Goal: Task Accomplishment & Management: Manage account settings

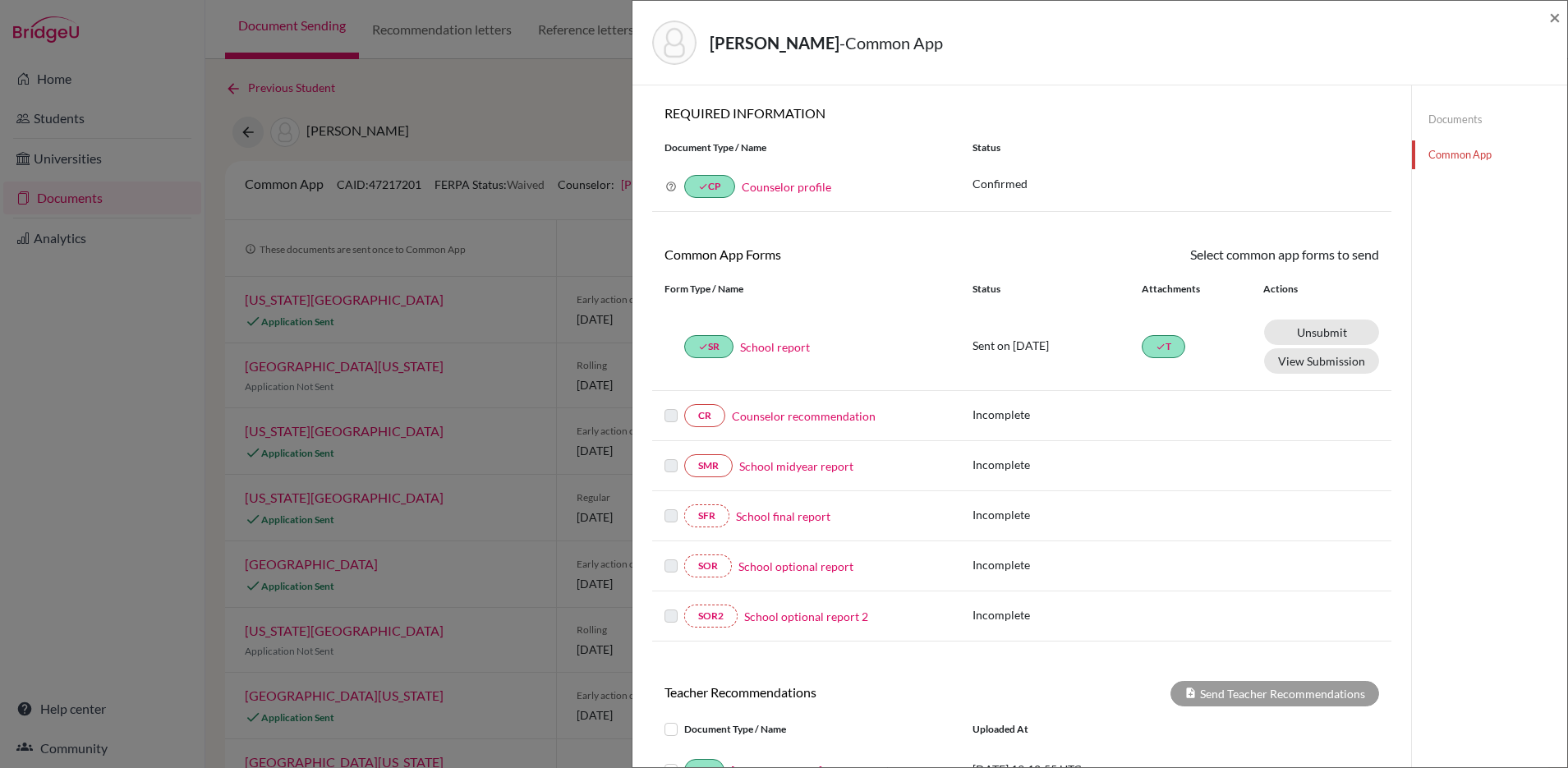
scroll to position [50, 0]
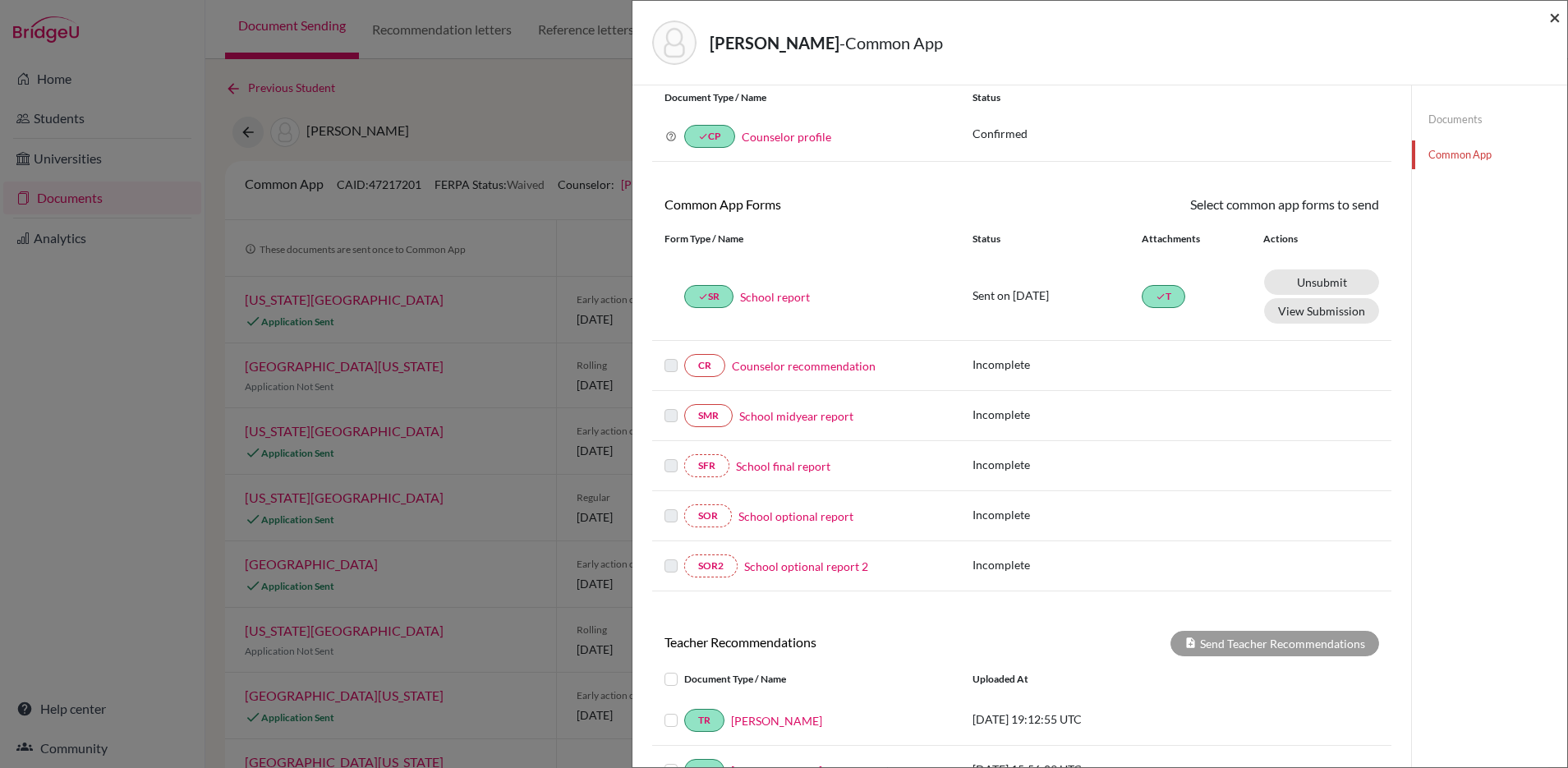
click at [1551, 16] on span "×" at bounding box center [1555, 16] width 12 height 24
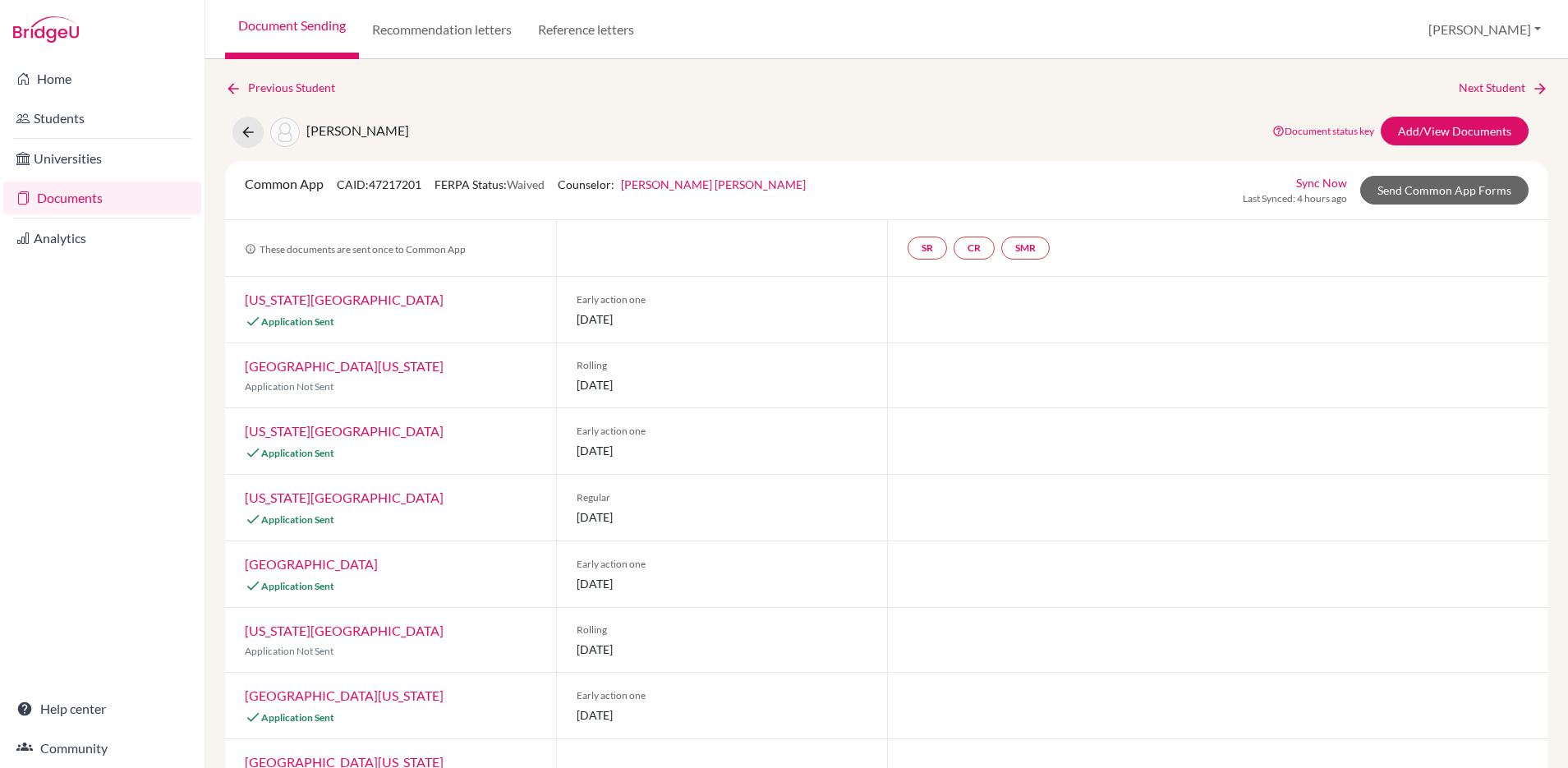
click at [79, 195] on link "Documents" at bounding box center [102, 198] width 198 height 33
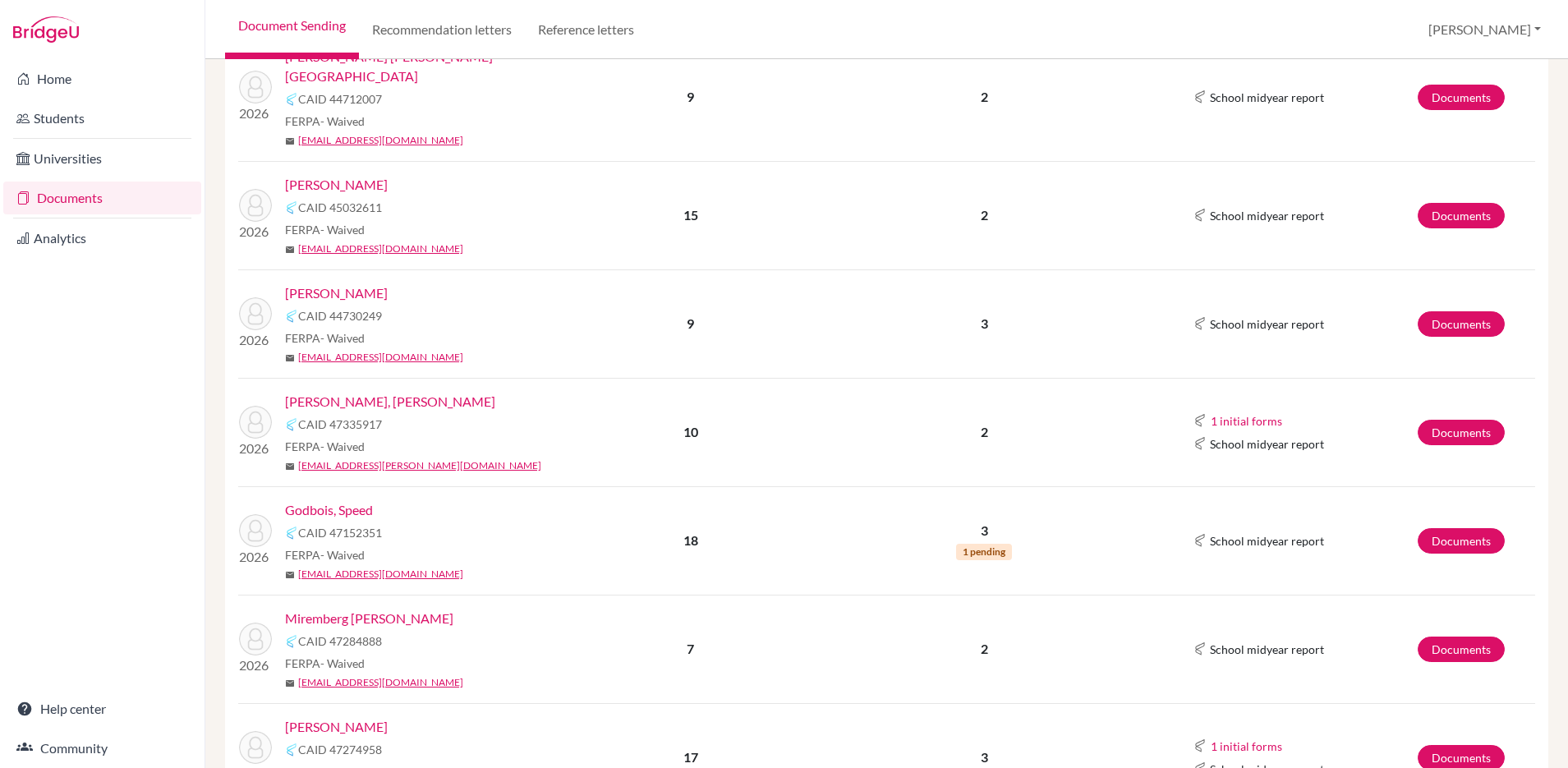
scroll to position [431, 0]
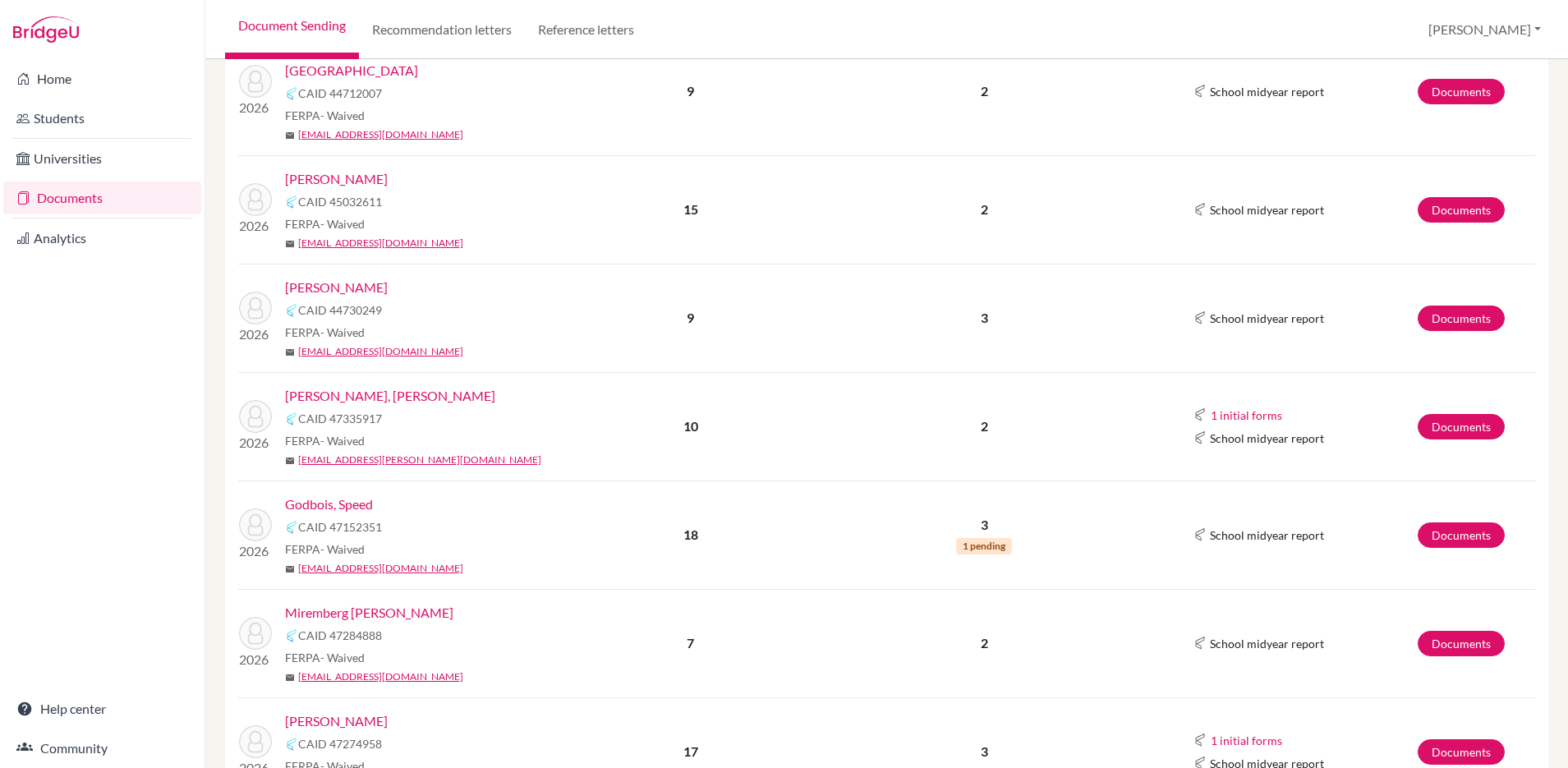
click at [390, 386] on link "Giacomín Méndez, Alessia Nicole" at bounding box center [390, 396] width 211 height 19
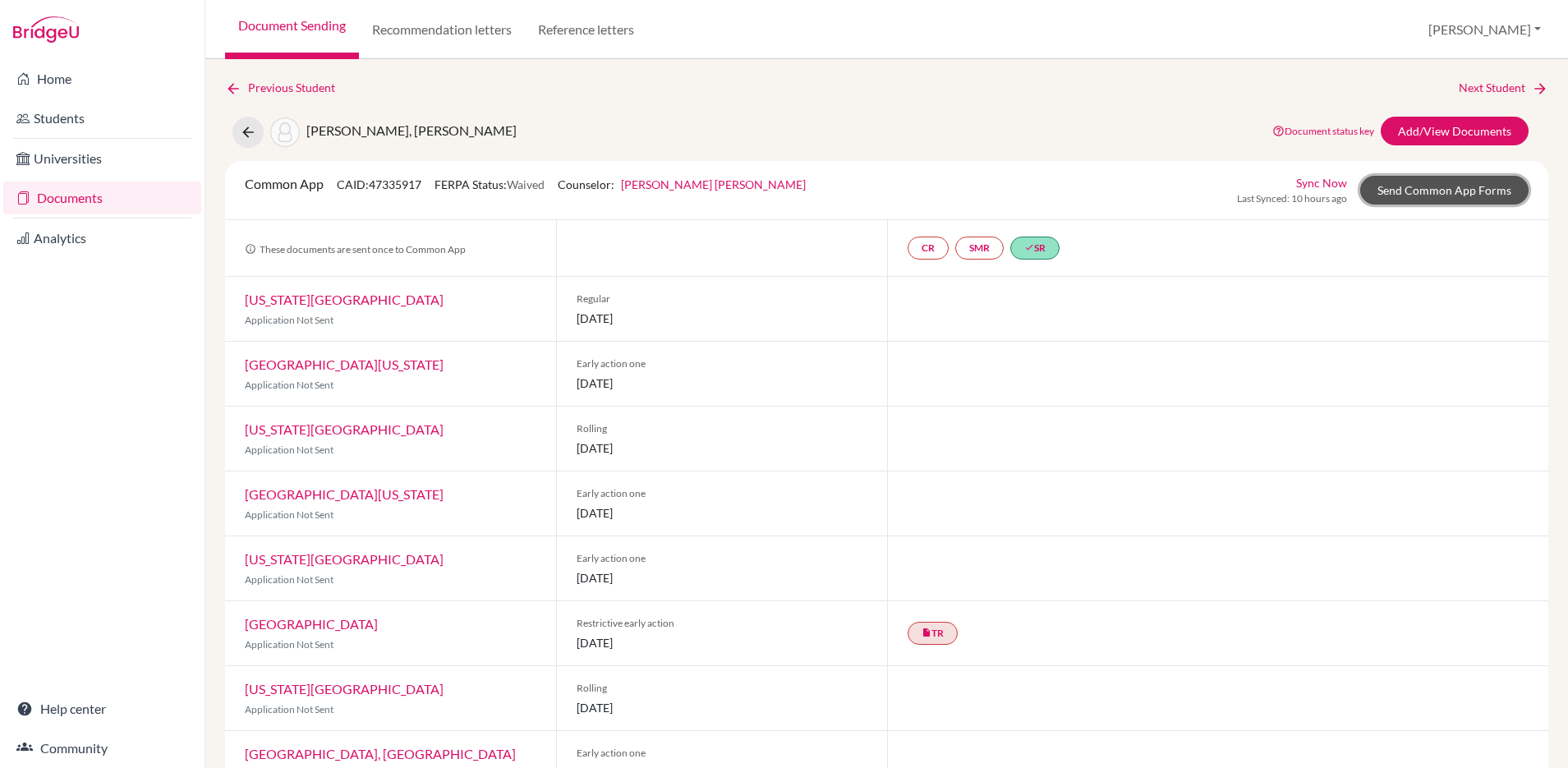
click at [1389, 183] on link "Send Common App Forms" at bounding box center [1444, 191] width 168 height 29
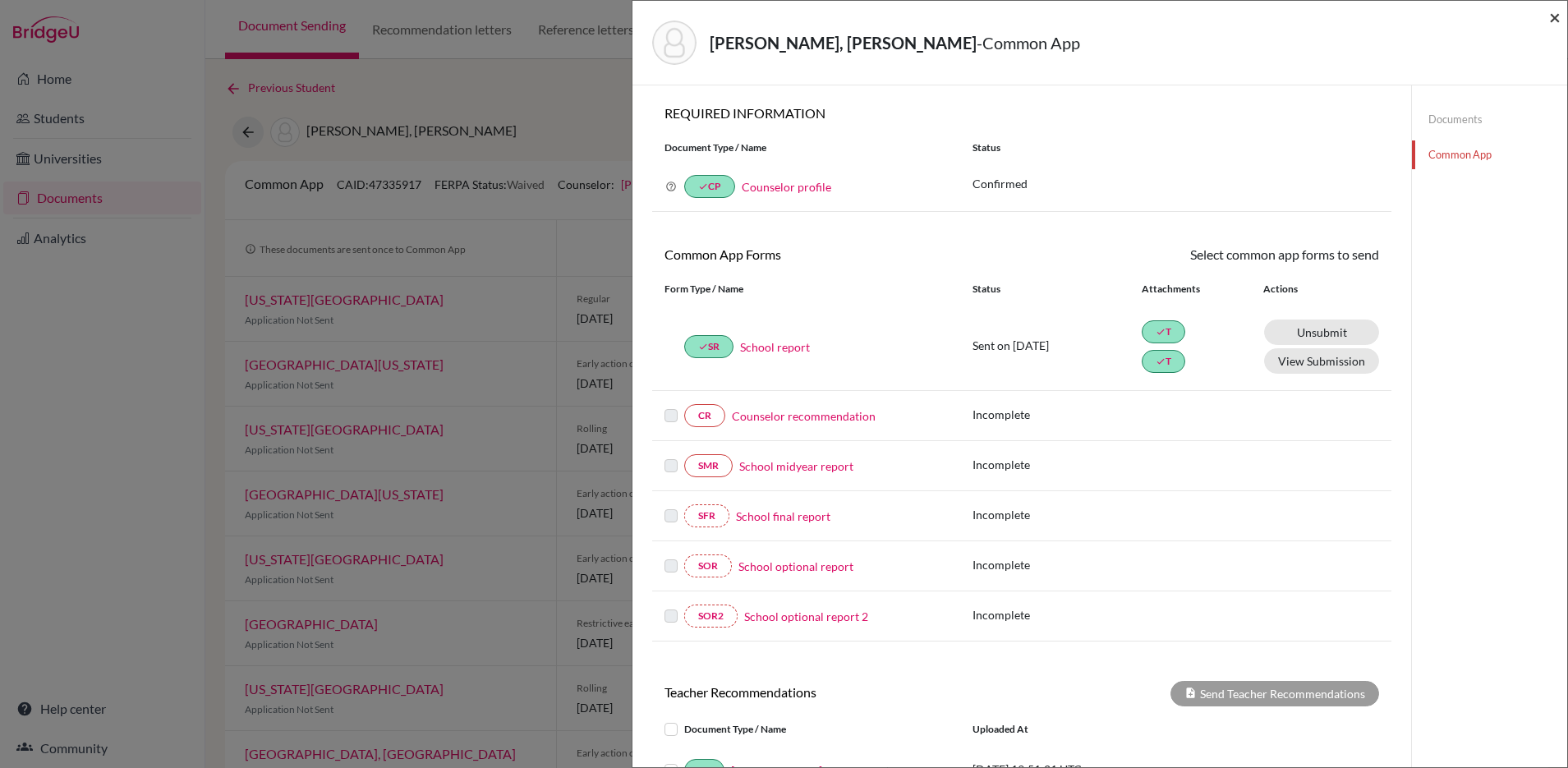
click at [1554, 20] on span "×" at bounding box center [1555, 16] width 12 height 24
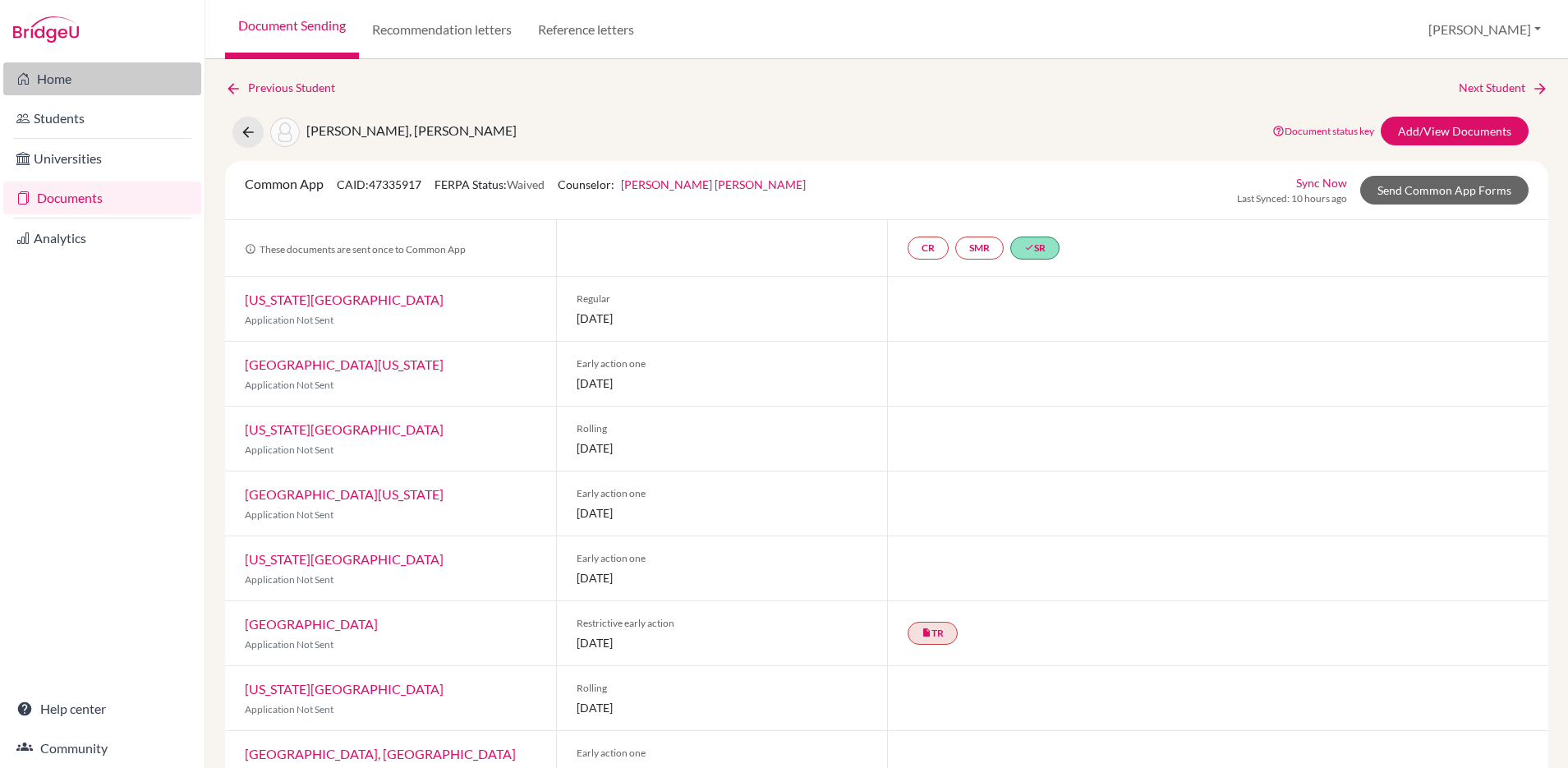
click at [65, 89] on link "Home" at bounding box center [102, 79] width 198 height 33
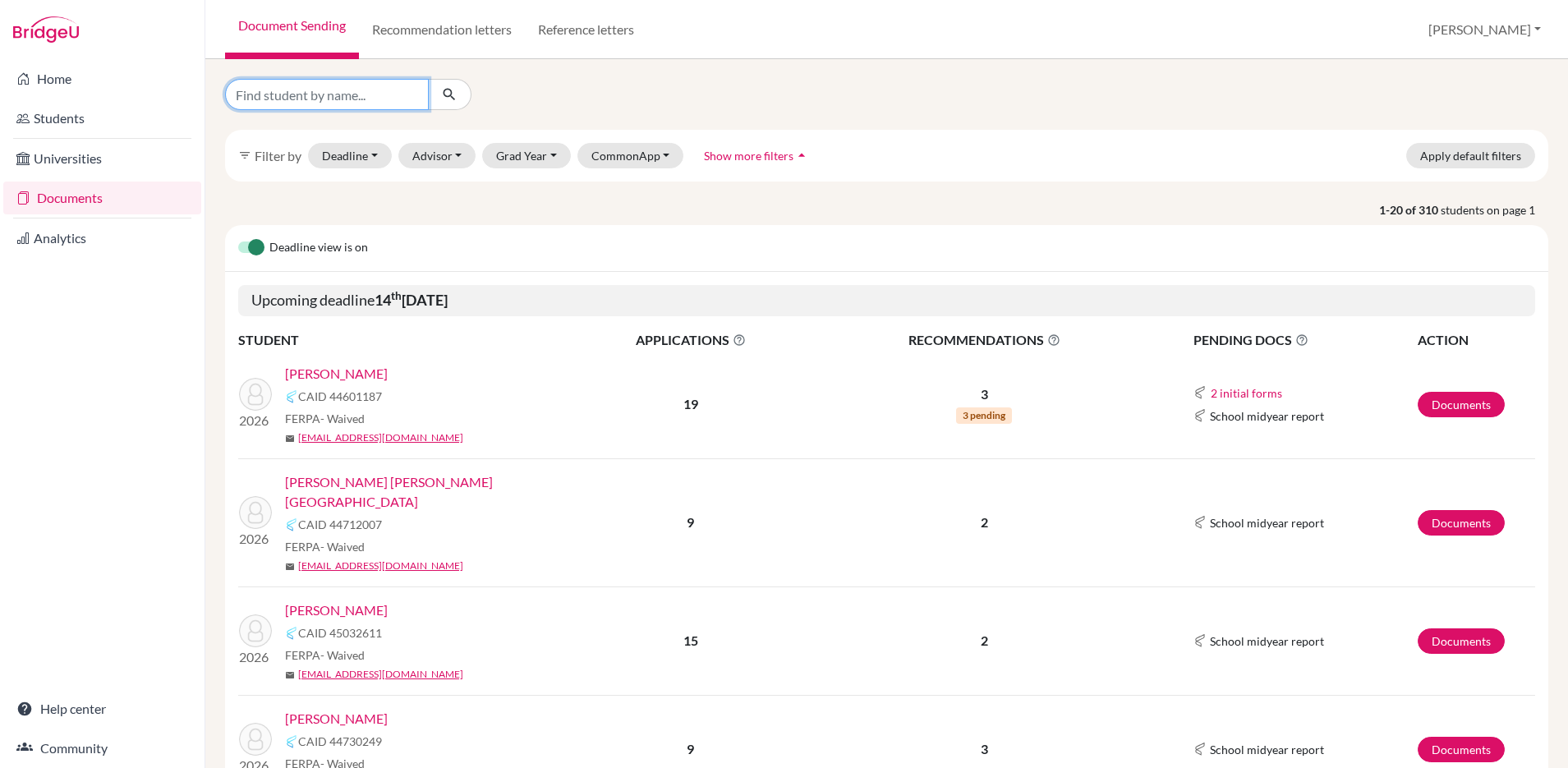
click at [316, 98] on input "Find student by name..." at bounding box center [327, 94] width 204 height 31
type input "aarav"
click button "submit" at bounding box center [449, 94] width 43 height 31
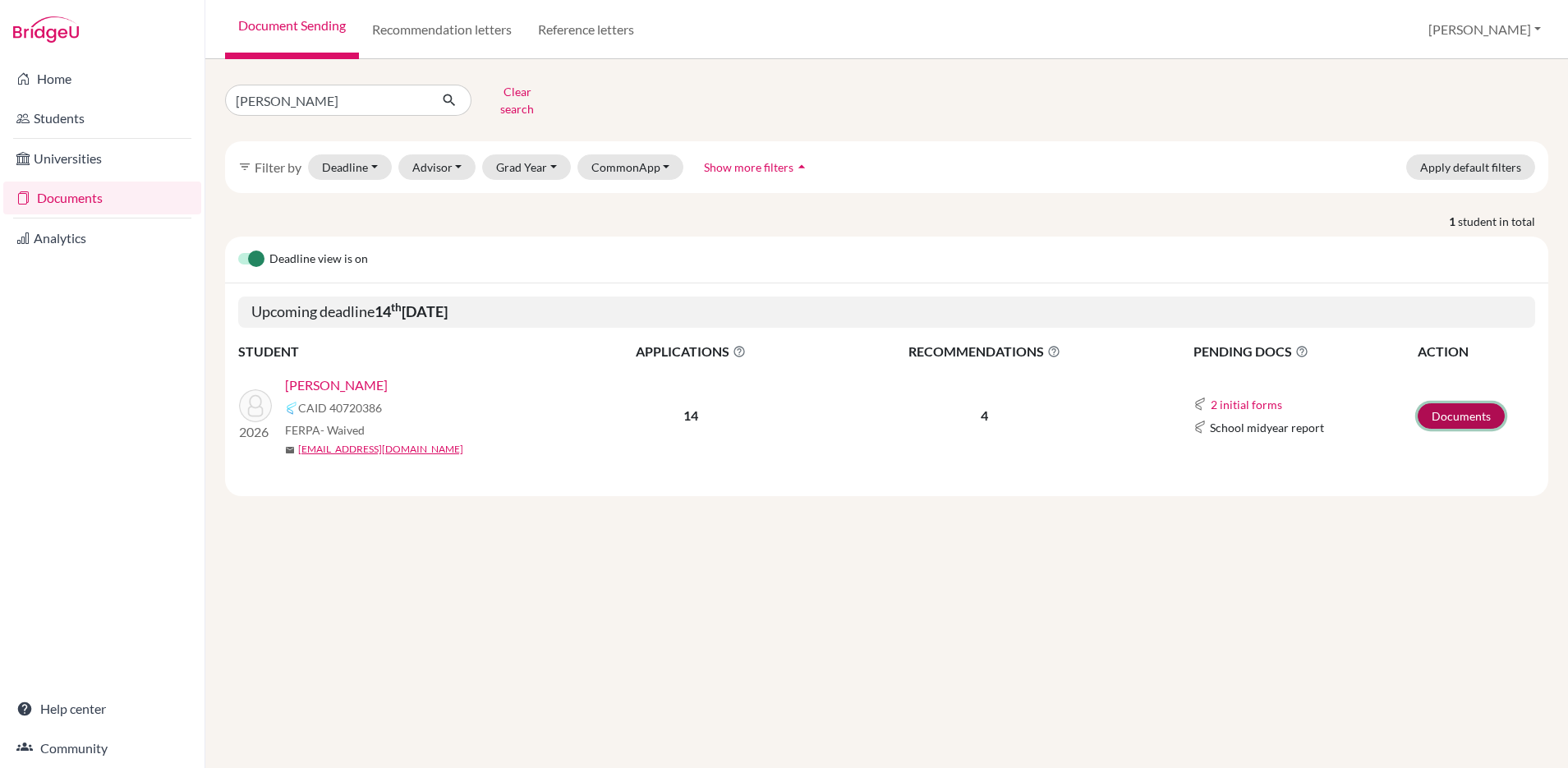
click at [1438, 410] on link "Documents" at bounding box center [1460, 416] width 87 height 25
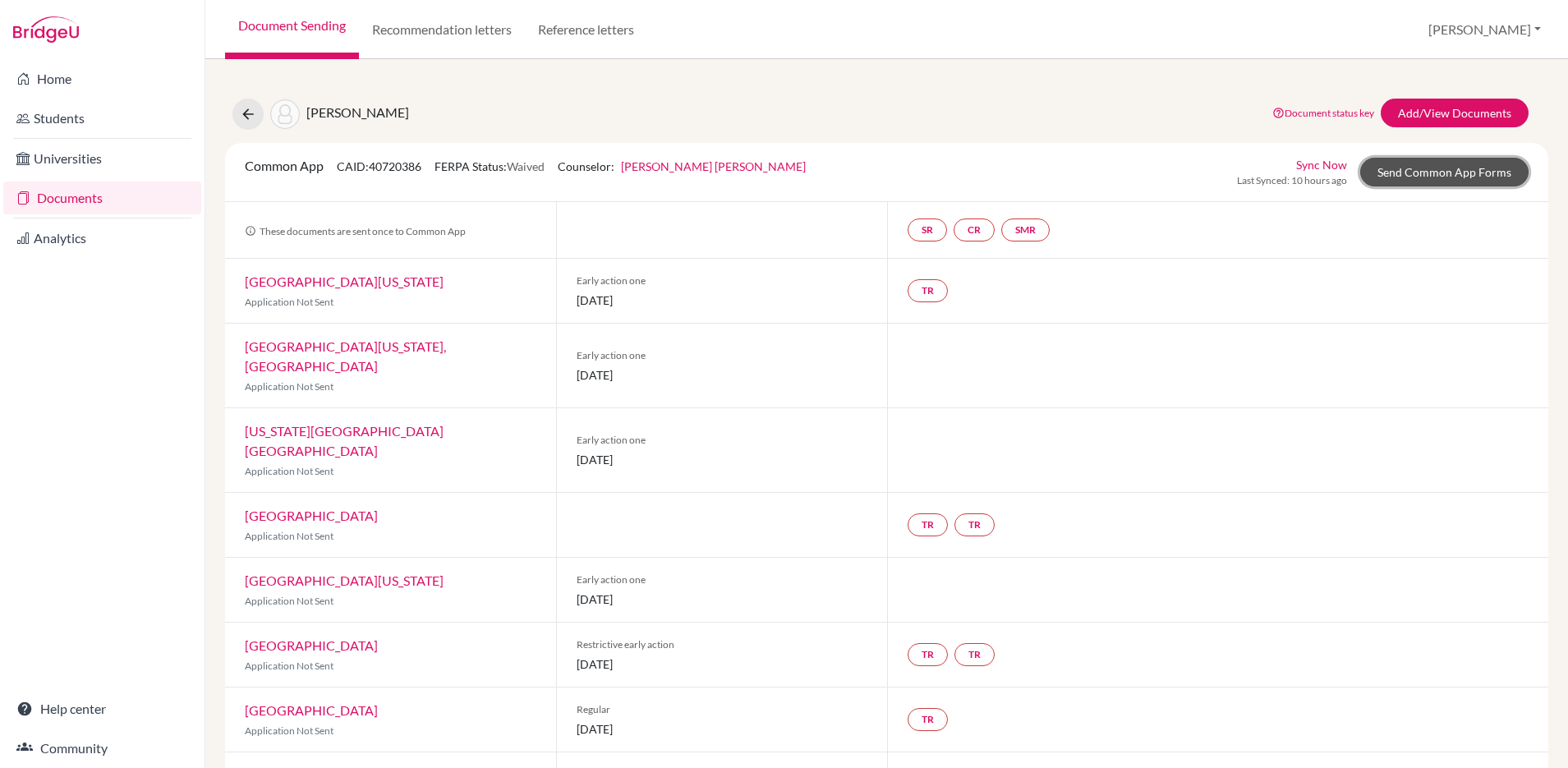
click at [1433, 176] on link "Send Common App Forms" at bounding box center [1444, 172] width 168 height 29
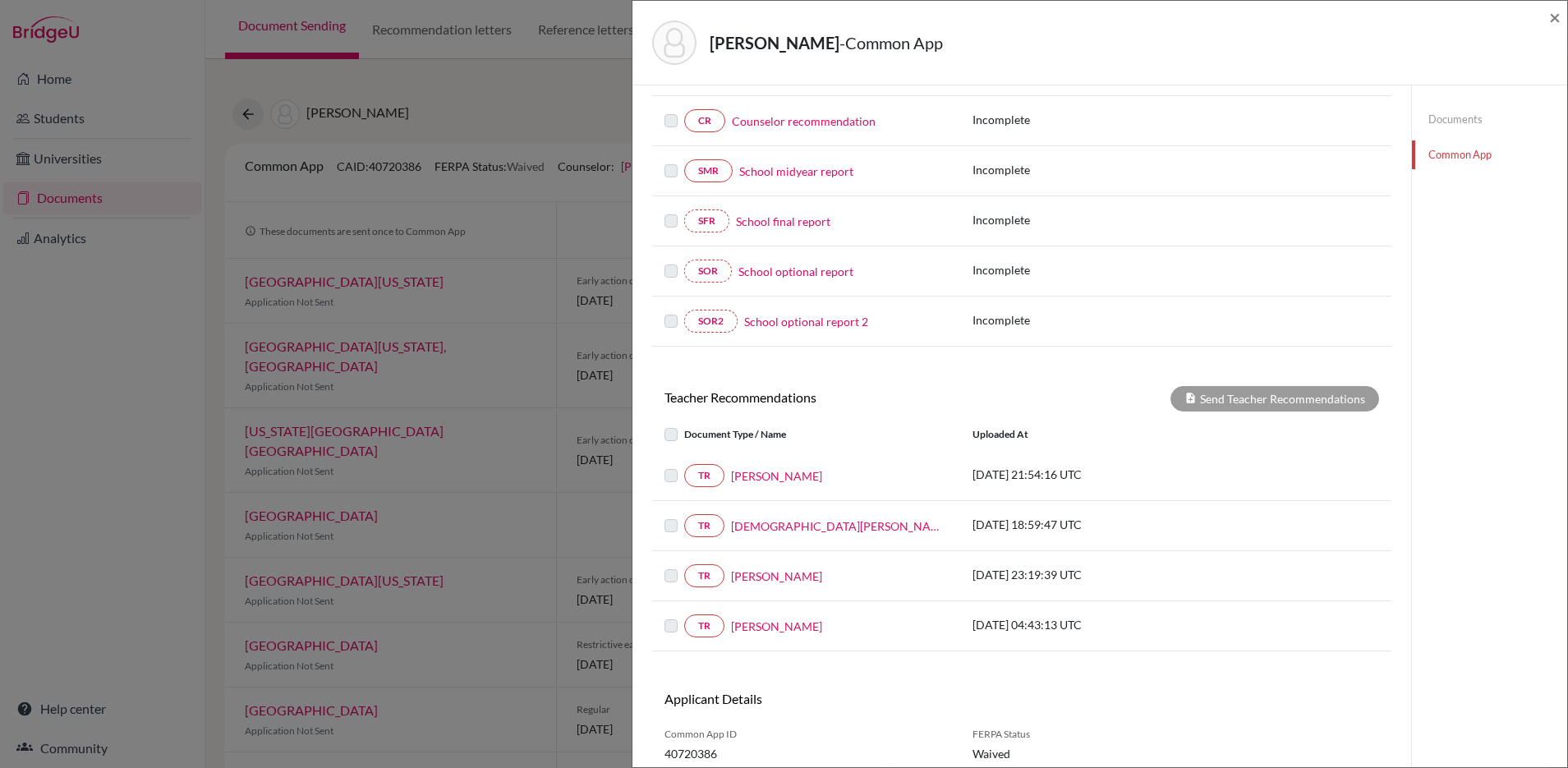
scroll to position [255, 0]
click at [1551, 19] on span "×" at bounding box center [1555, 16] width 12 height 24
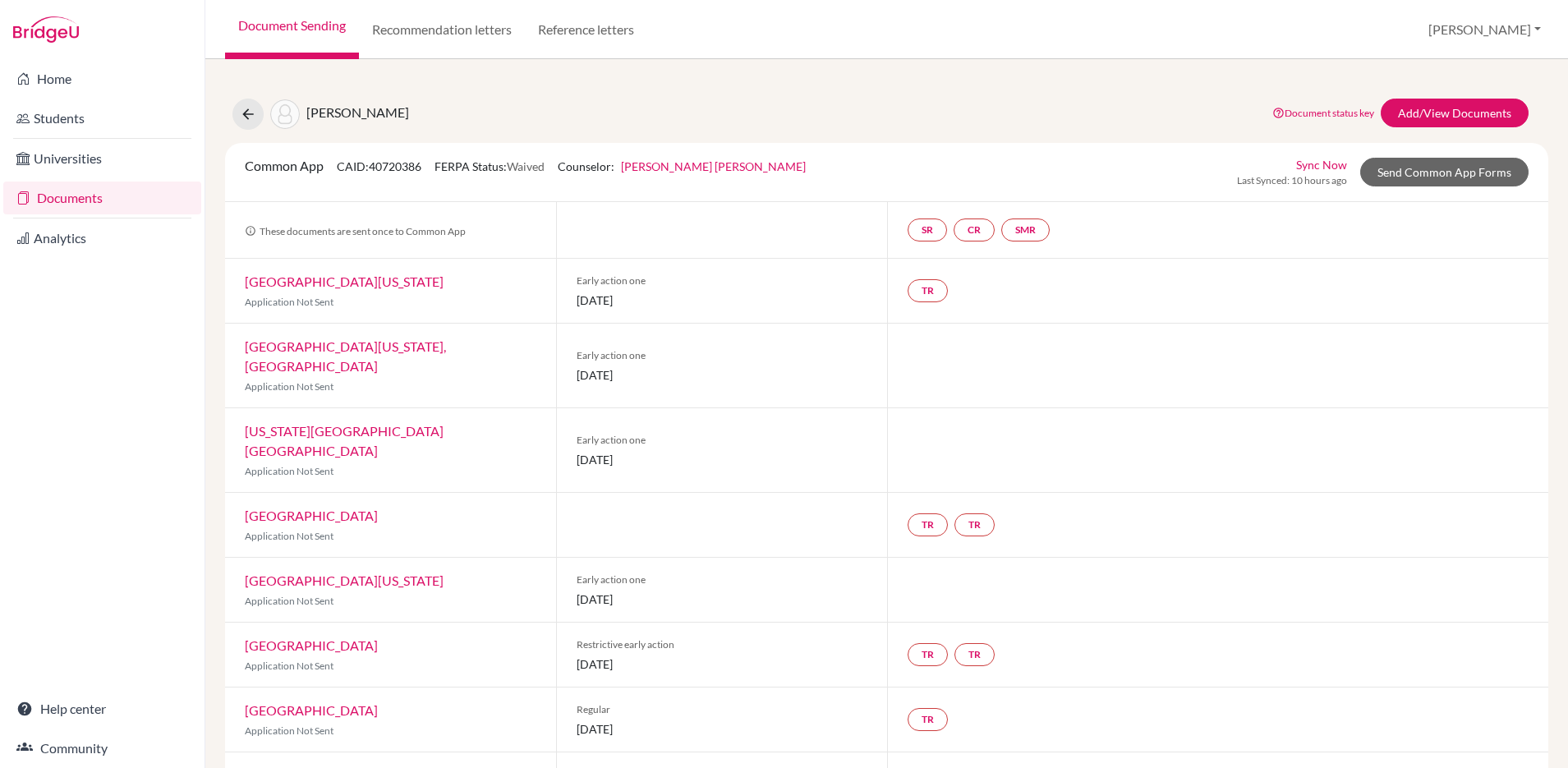
click at [82, 203] on link "Documents" at bounding box center [102, 198] width 198 height 33
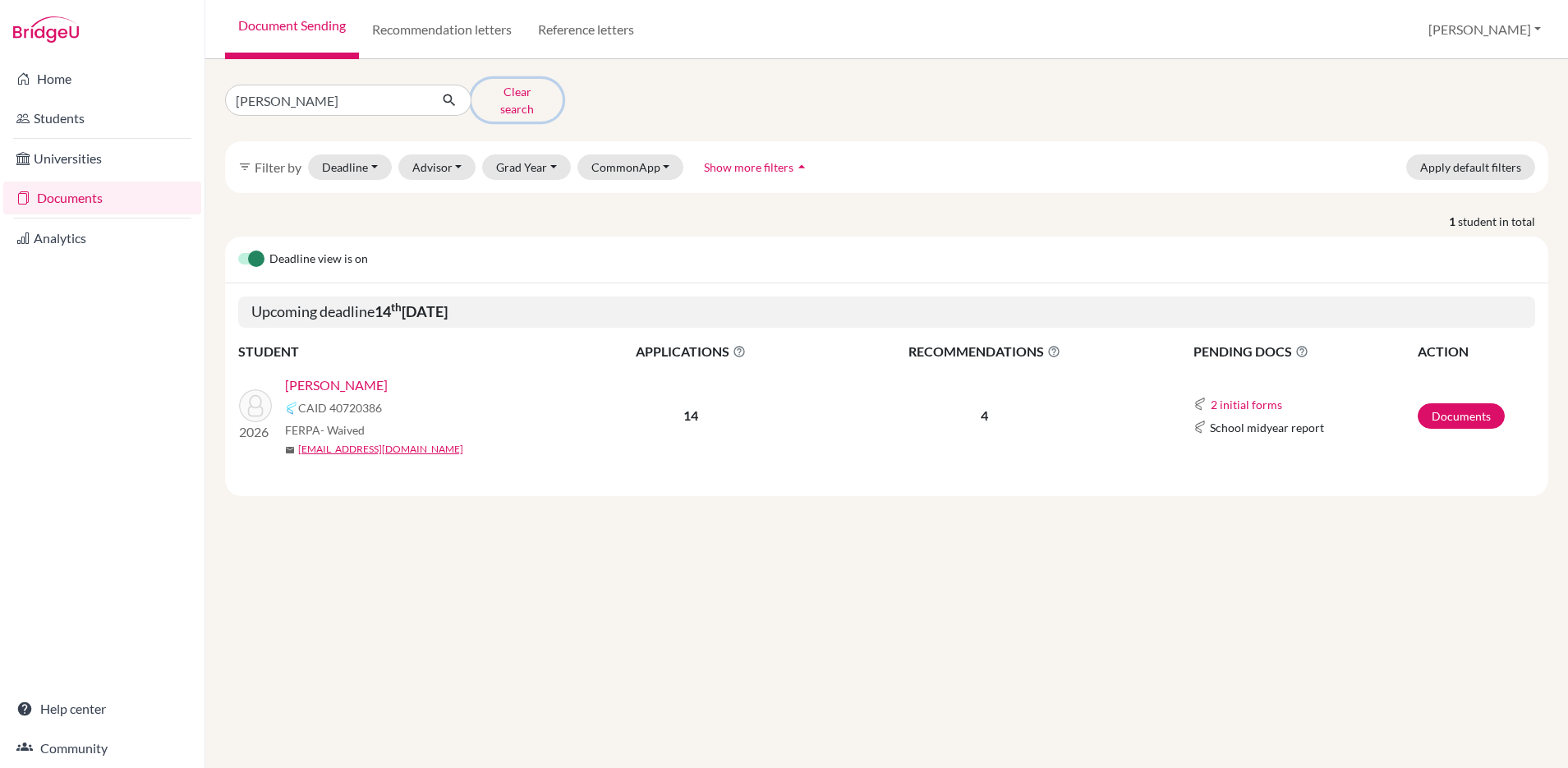
click at [513, 90] on button "Clear search" at bounding box center [517, 100] width 91 height 42
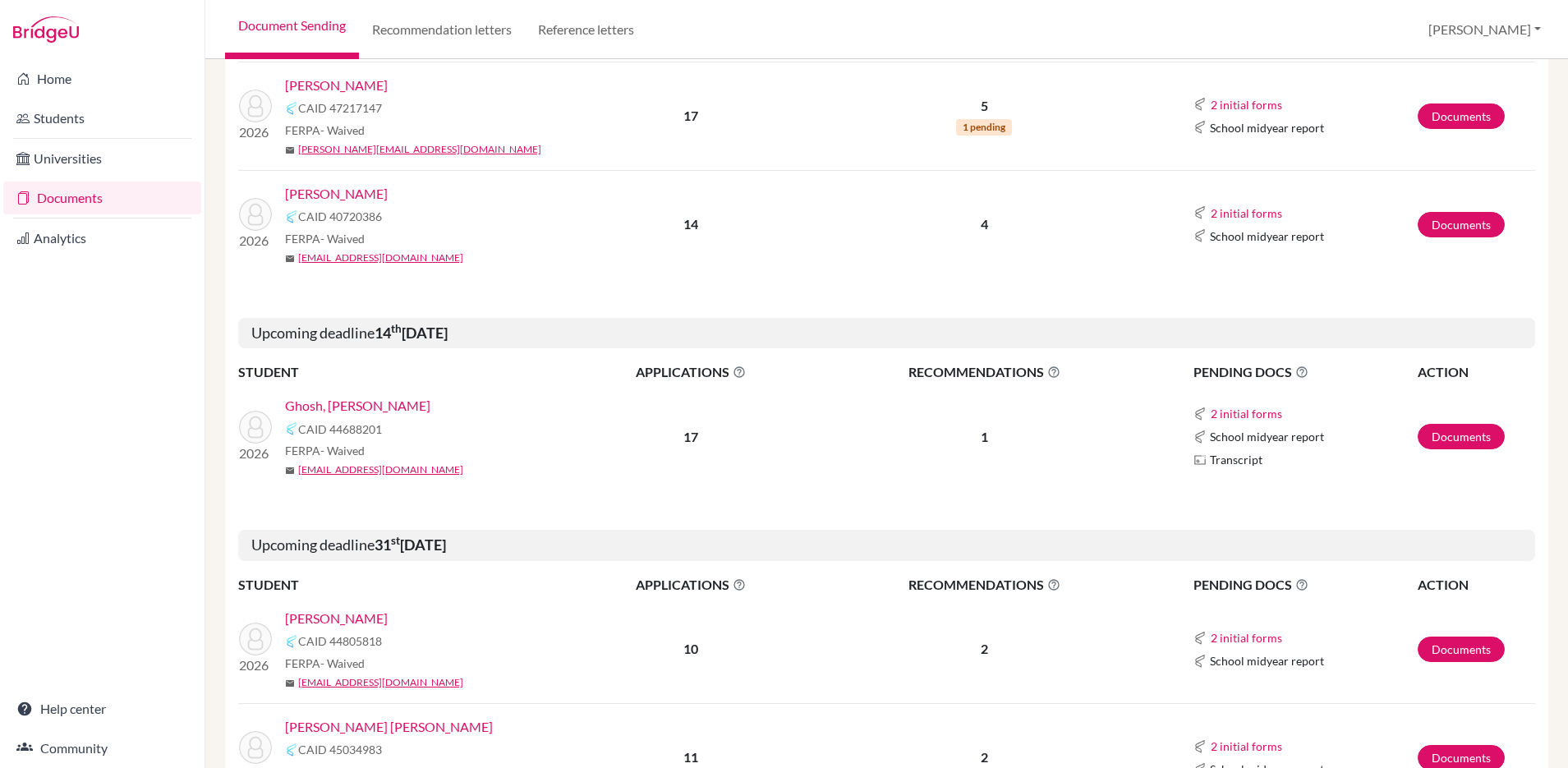
scroll to position [2088, 0]
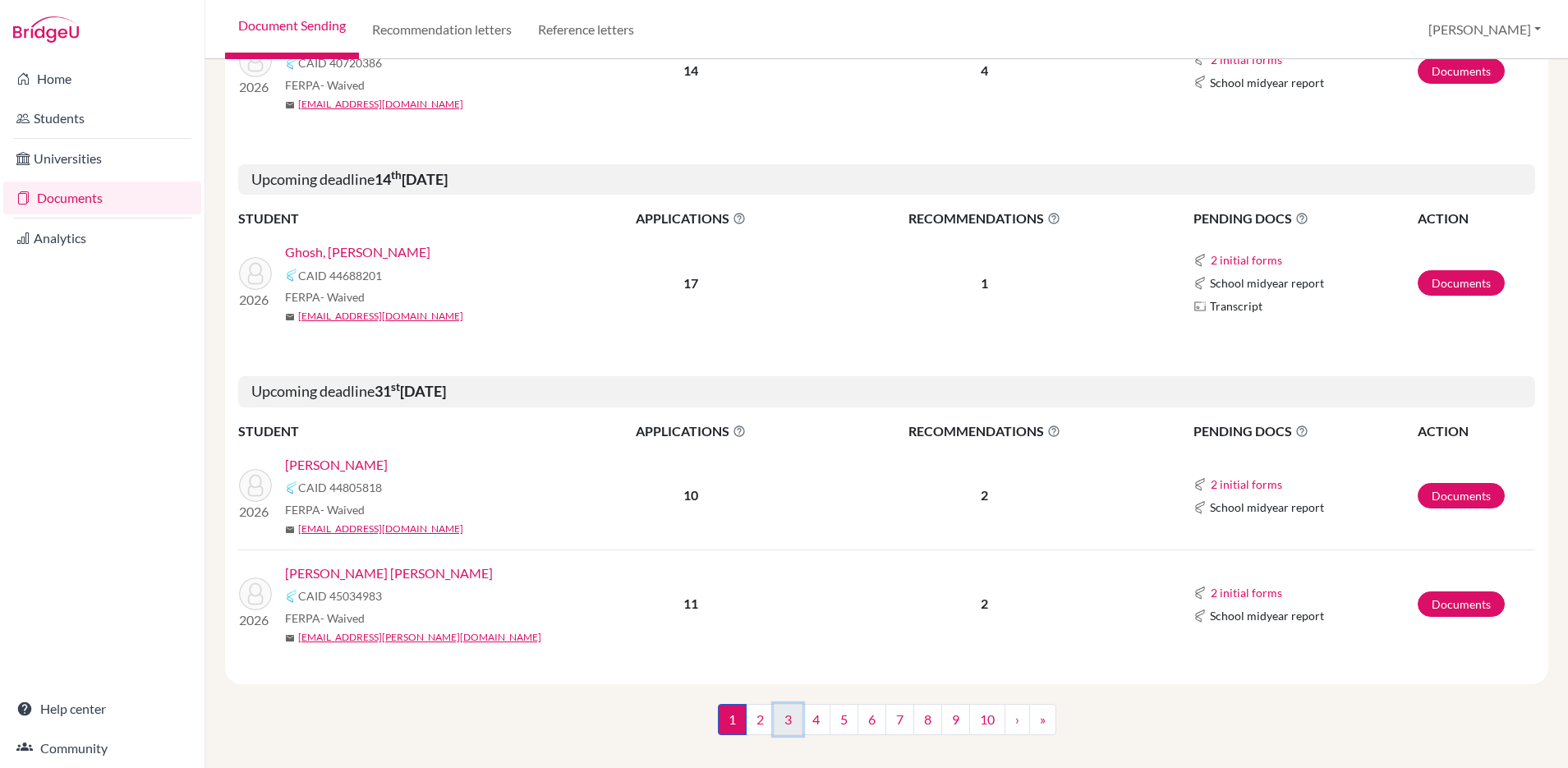
click at [791, 704] on link "3" at bounding box center [788, 720] width 29 height 31
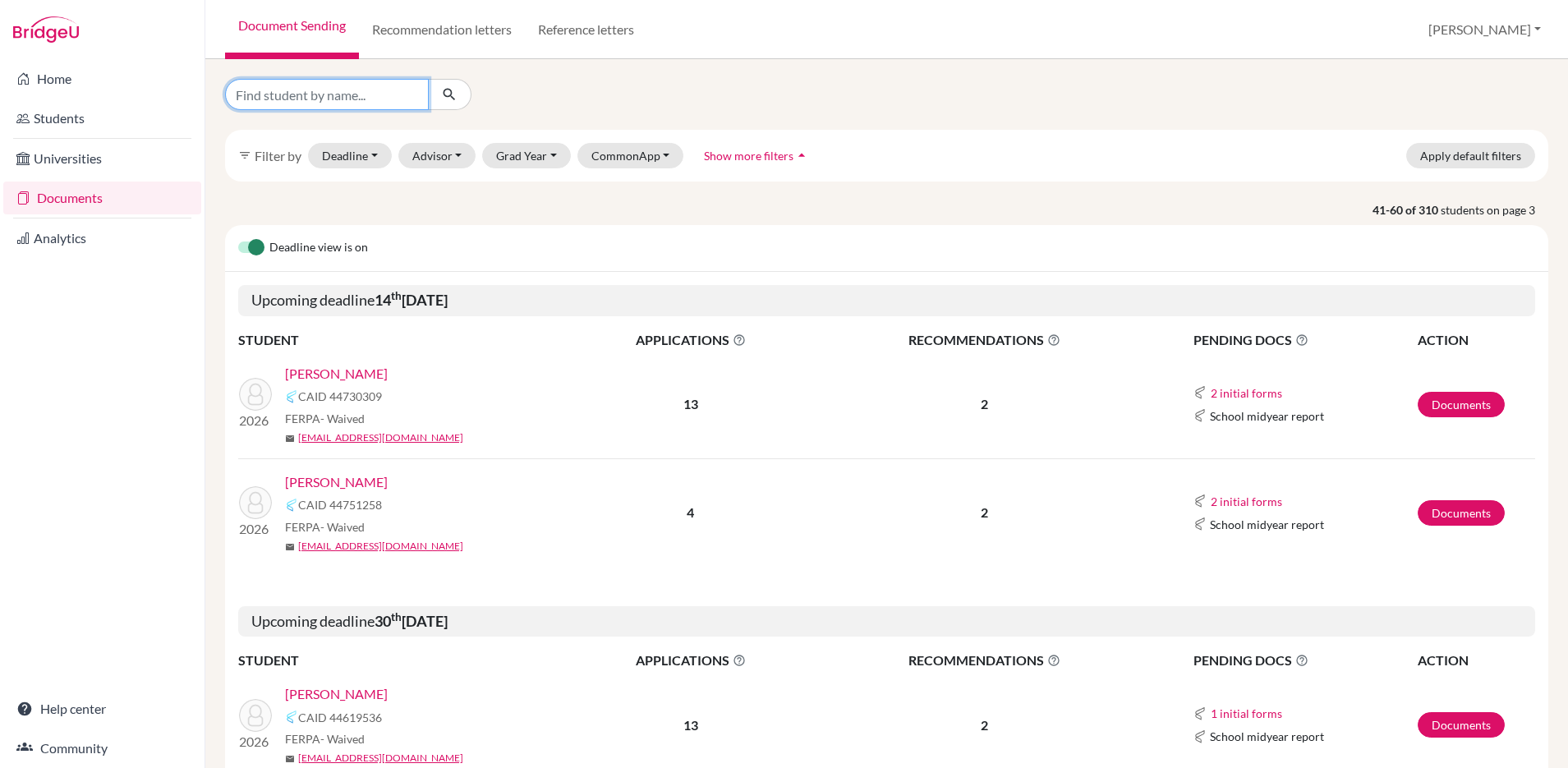
click at [372, 98] on input "Find student by name..." at bounding box center [327, 94] width 204 height 31
type input "simmonds"
click button "submit" at bounding box center [449, 94] width 43 height 31
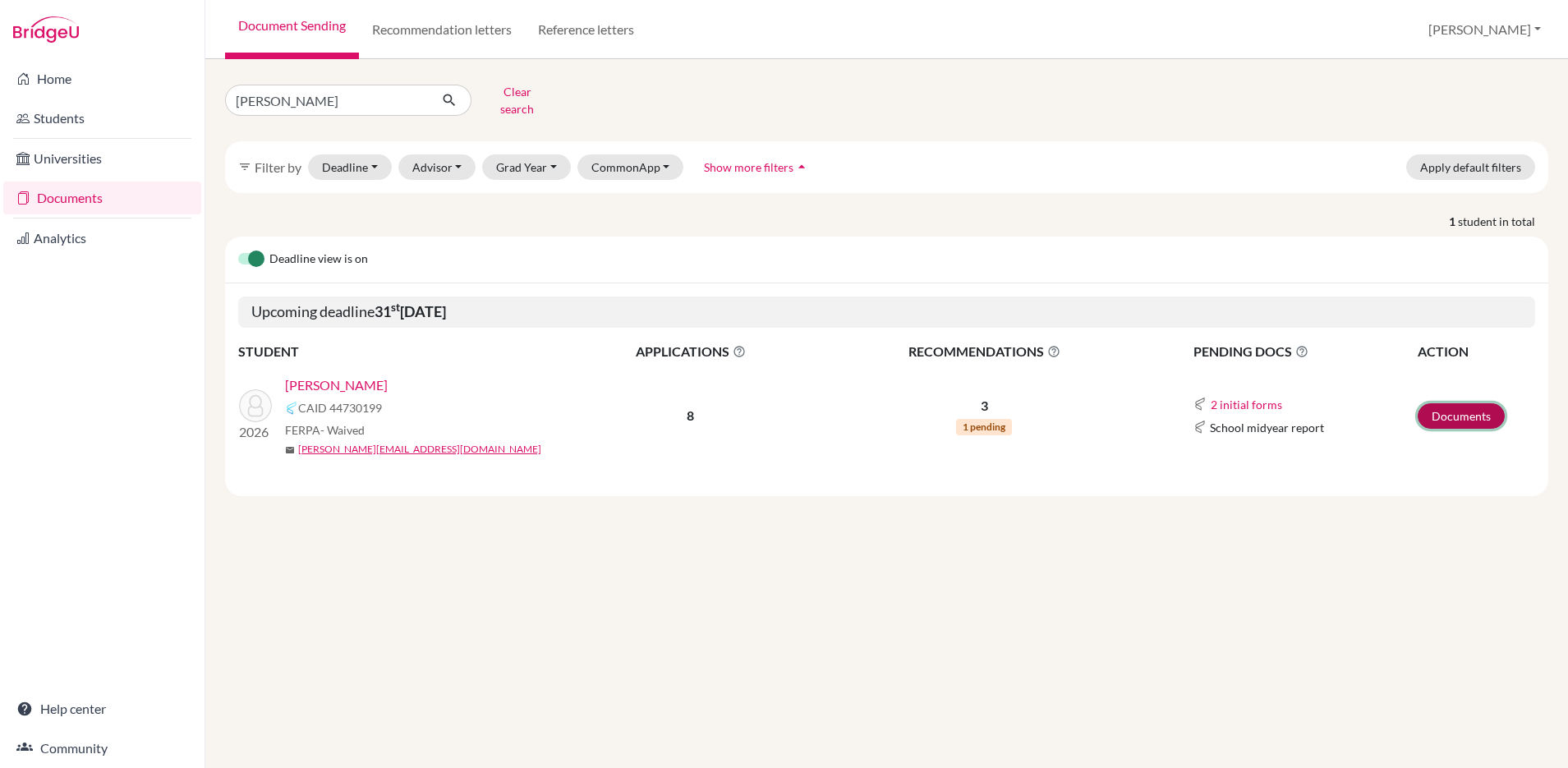
click at [1438, 403] on link "Documents" at bounding box center [1460, 416] width 87 height 25
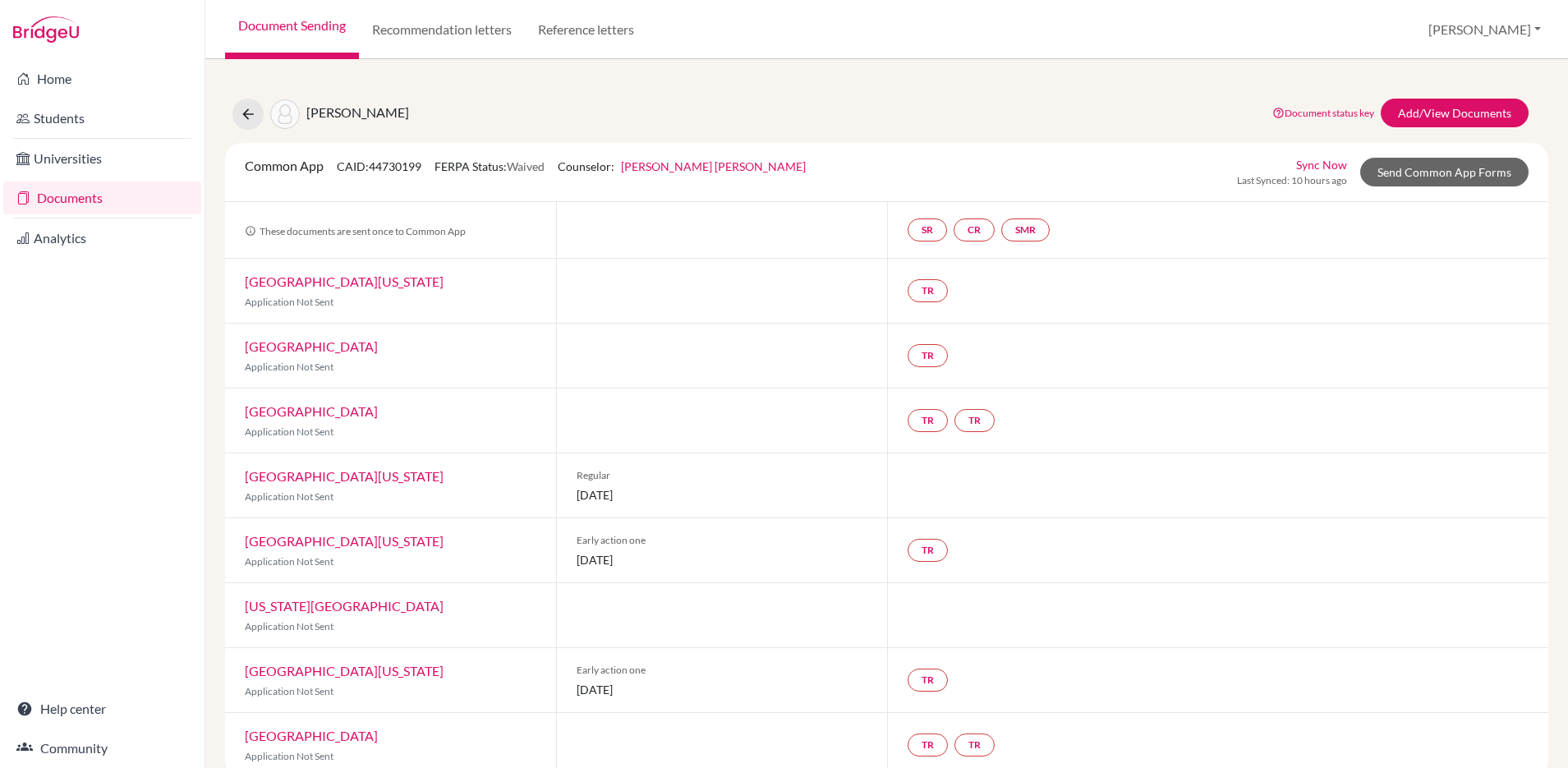
click at [298, 25] on link "Document Sending" at bounding box center [291, 29] width 134 height 59
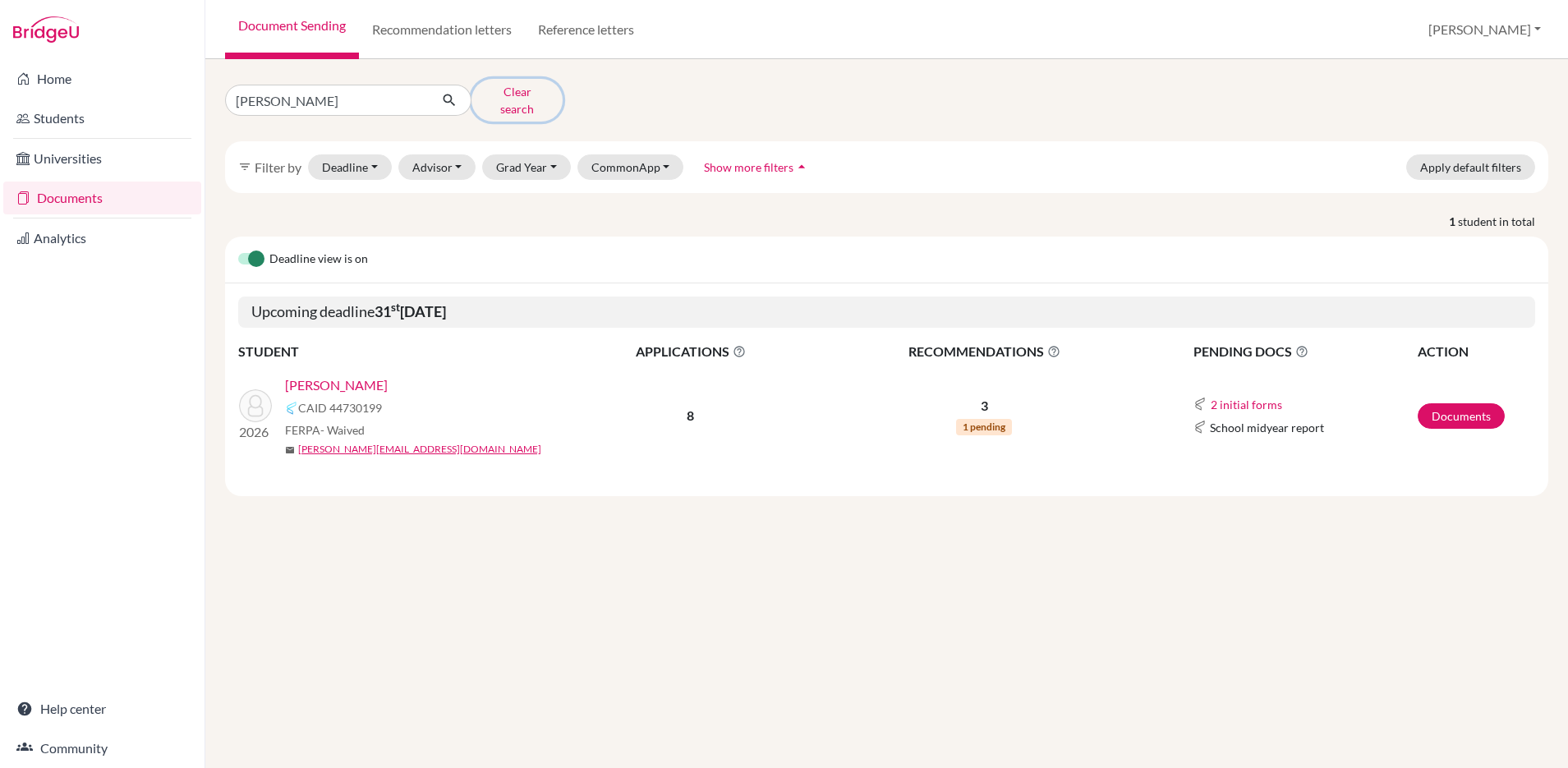
click at [496, 92] on button "Clear search" at bounding box center [517, 100] width 91 height 42
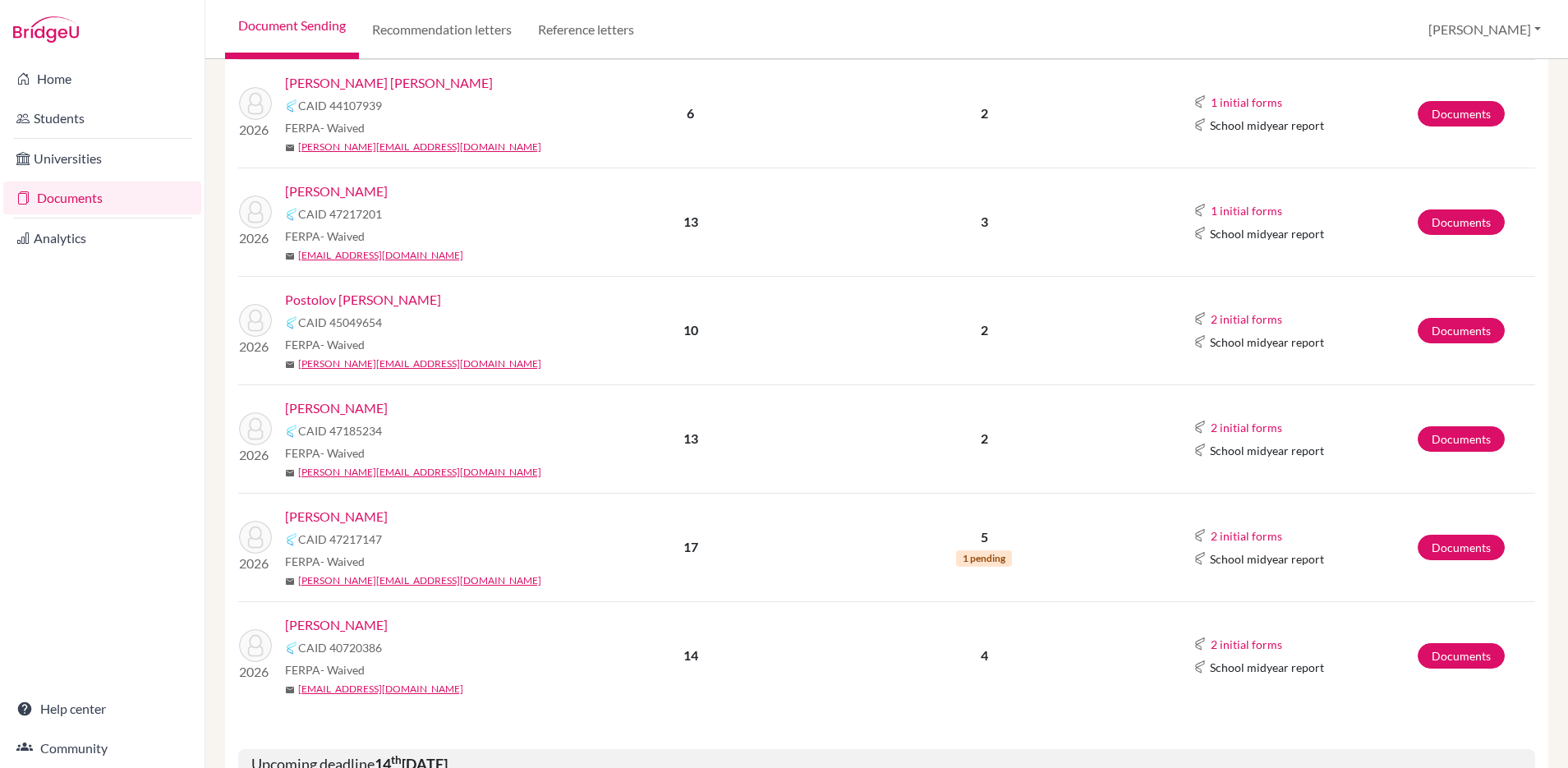
scroll to position [1504, 0]
click at [257, 194] on img at bounding box center [255, 211] width 33 height 33
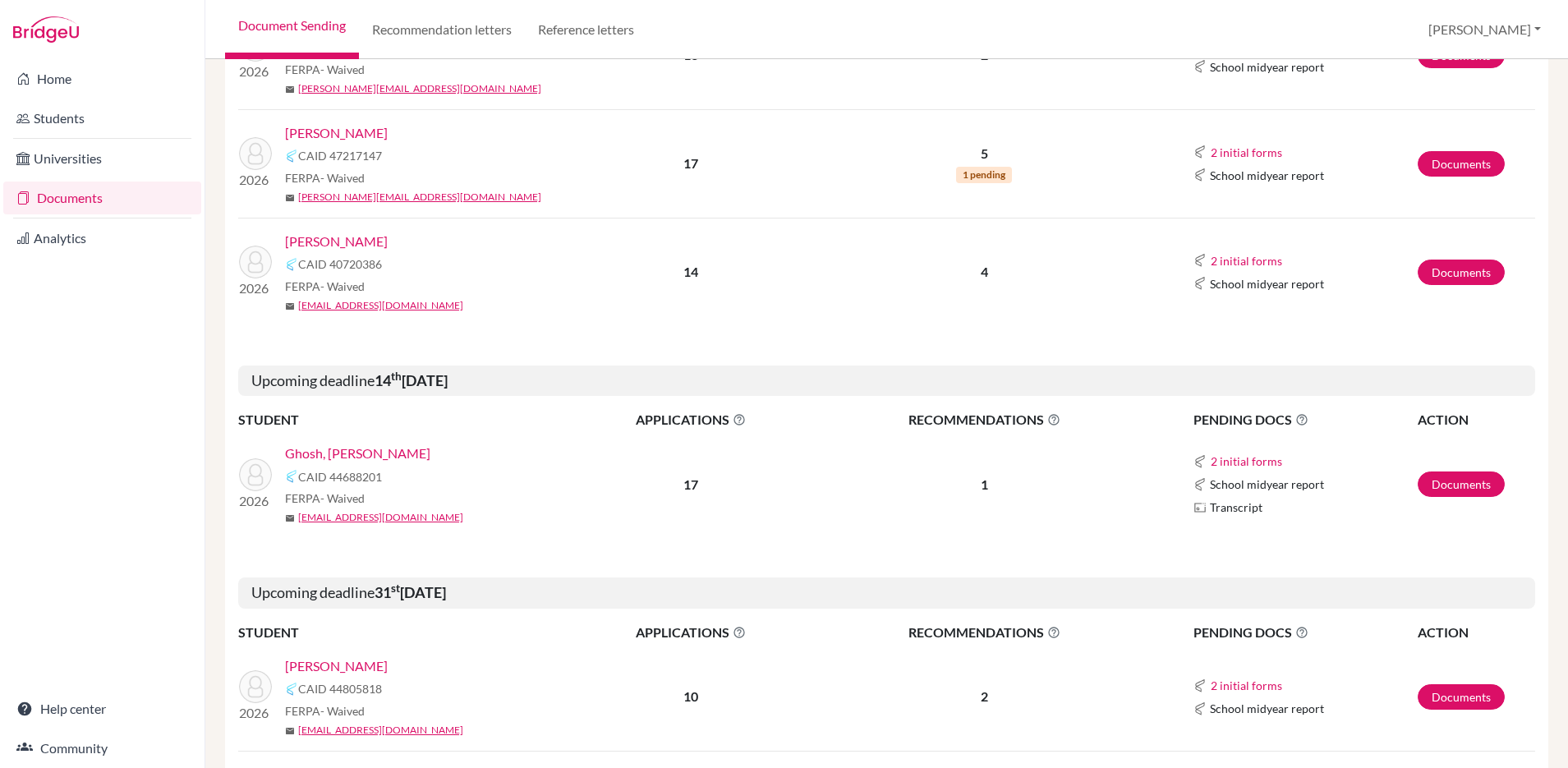
scroll to position [1922, 0]
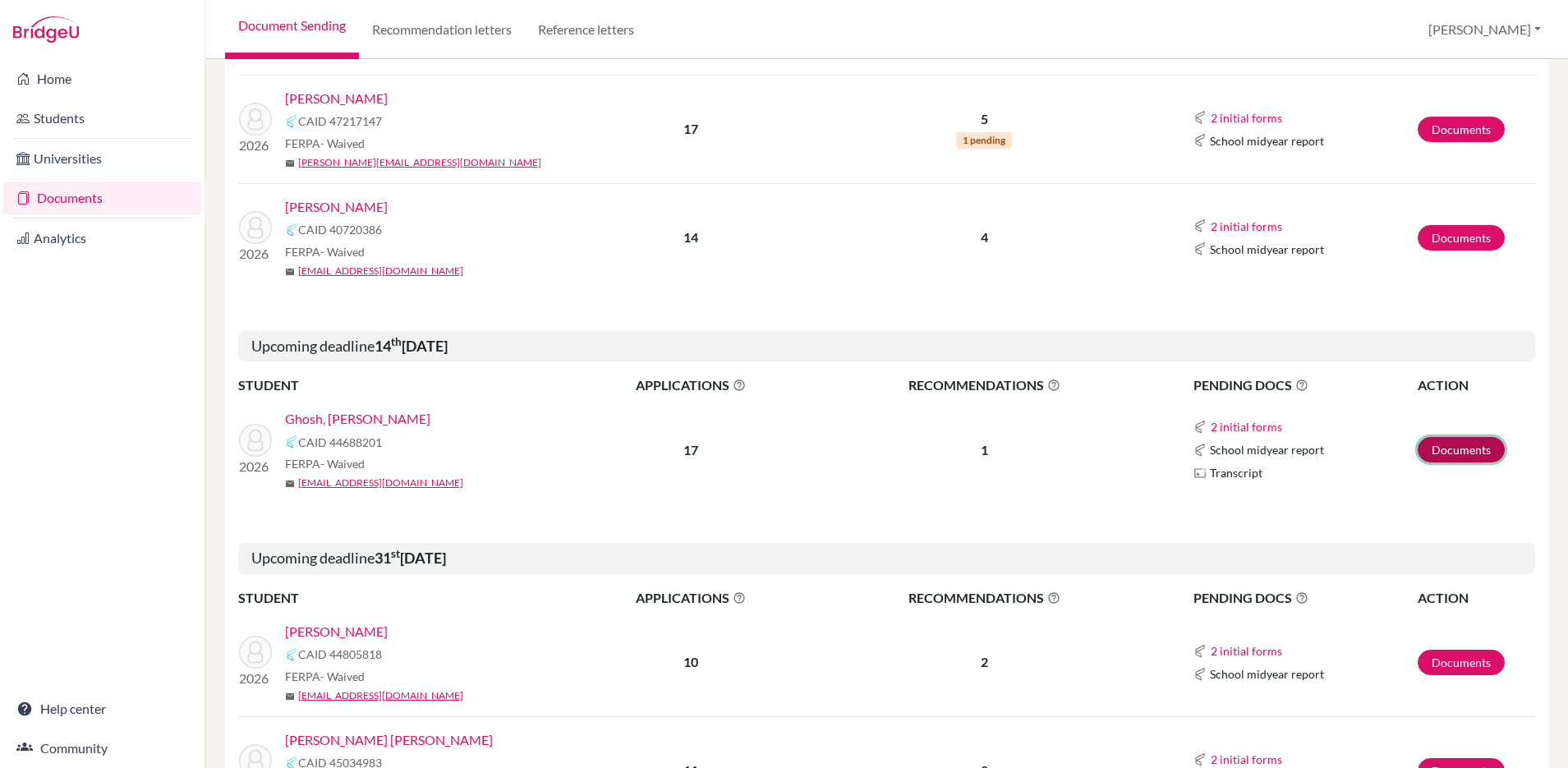
click at [1466, 437] on link "Documents" at bounding box center [1460, 449] width 87 height 25
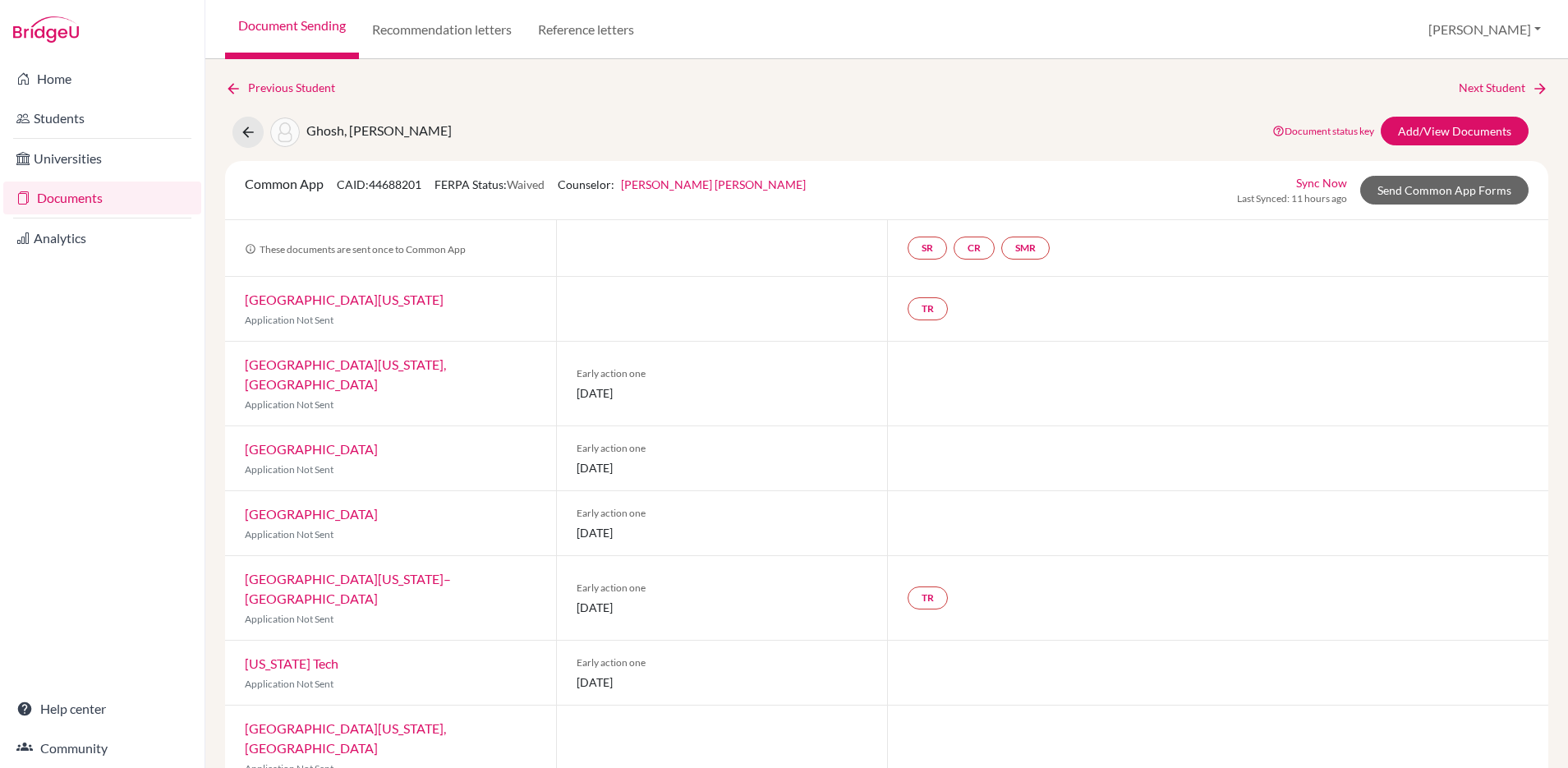
click at [291, 9] on link "Document Sending" at bounding box center [291, 29] width 134 height 59
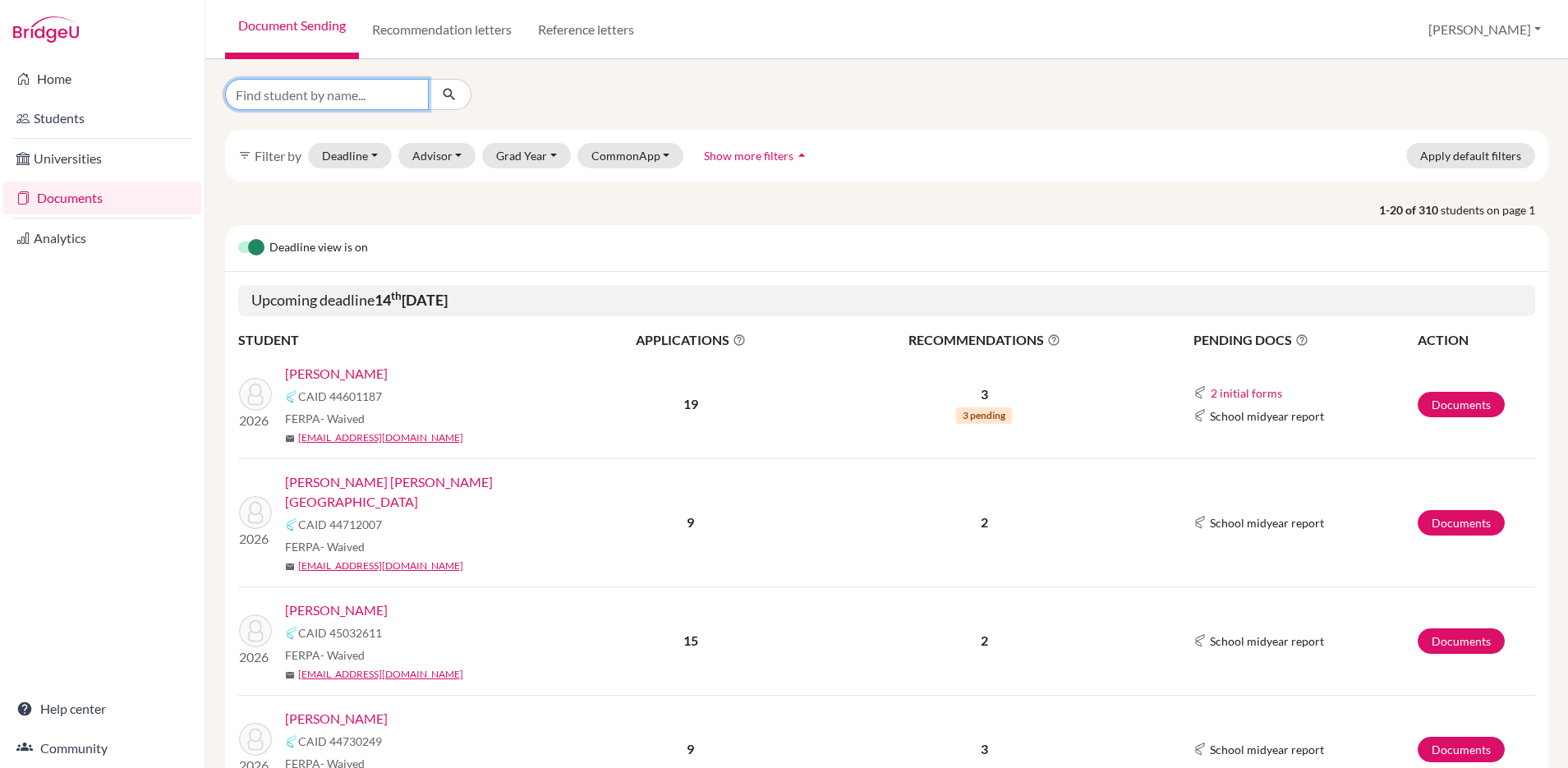
click at [375, 88] on input "Find student by name..." at bounding box center [327, 94] width 204 height 31
click at [89, 199] on link "Documents" at bounding box center [102, 198] width 198 height 33
click at [351, 92] on input "Find student by name..." at bounding box center [327, 94] width 204 height 31
type input "luana"
click button "submit" at bounding box center [449, 94] width 43 height 31
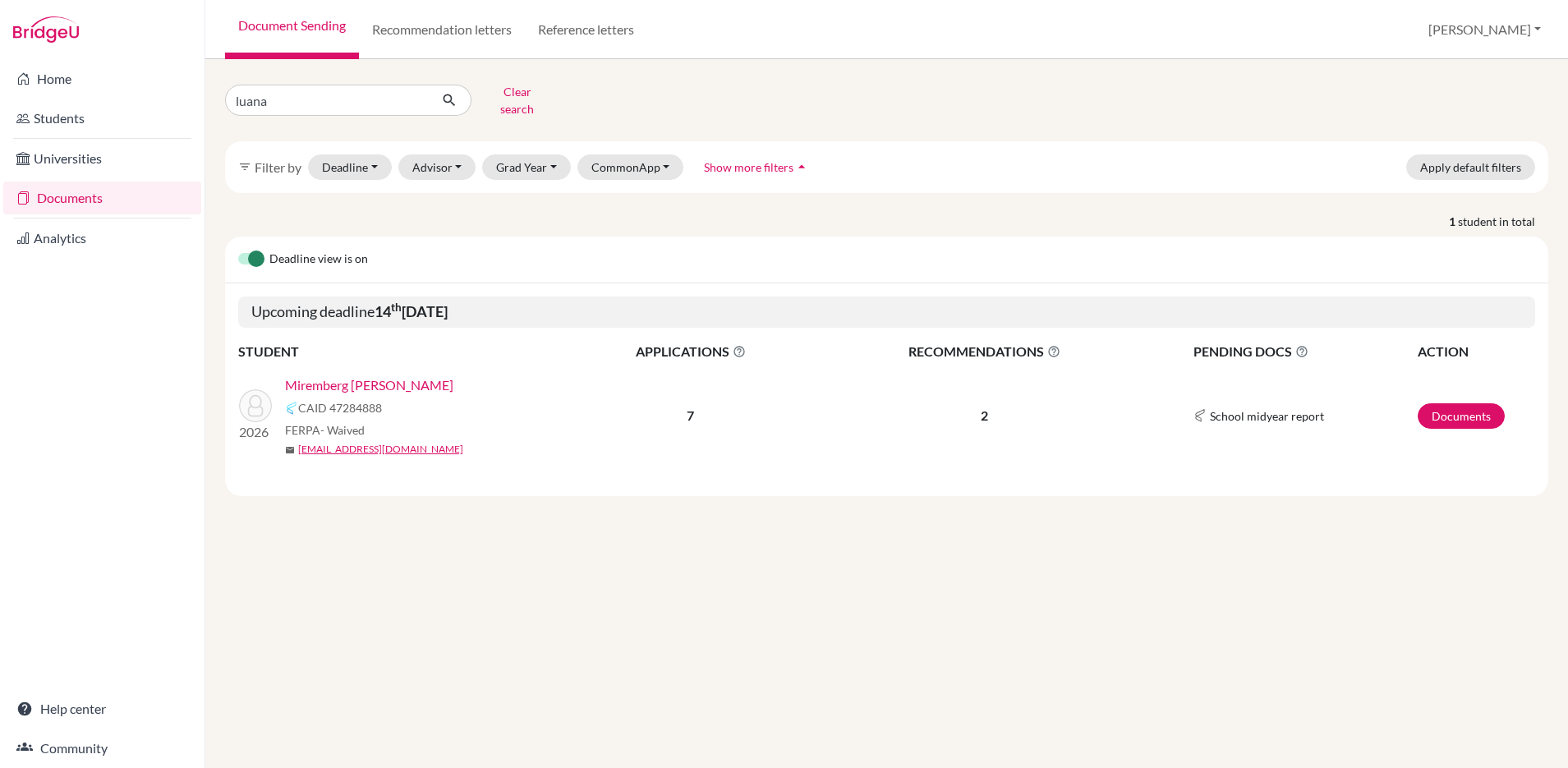
click at [340, 375] on link "Miremberg [PERSON_NAME]" at bounding box center [368, 385] width 168 height 19
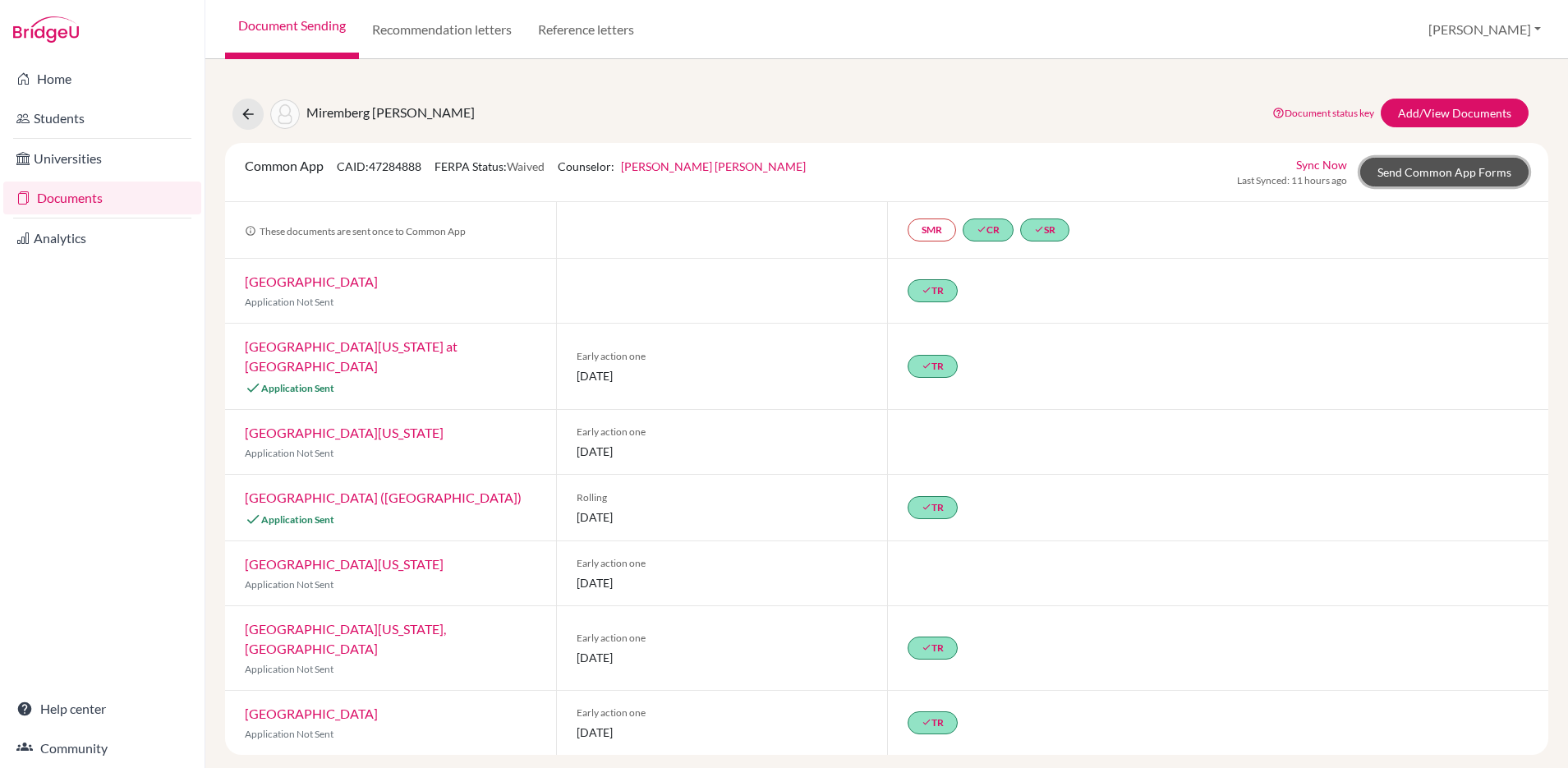
click at [1433, 179] on link "Send Common App Forms" at bounding box center [1444, 172] width 168 height 29
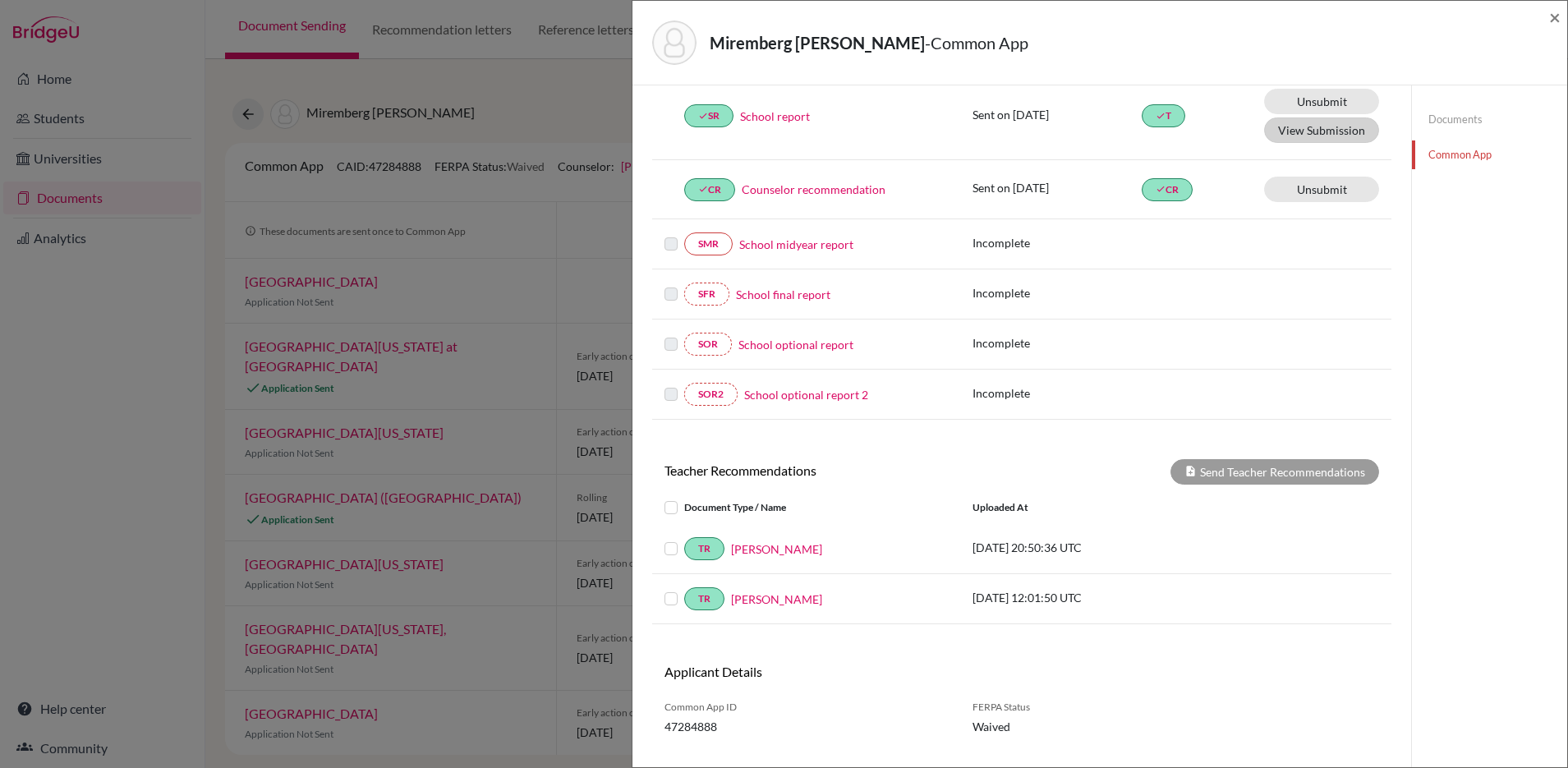
scroll to position [265, 0]
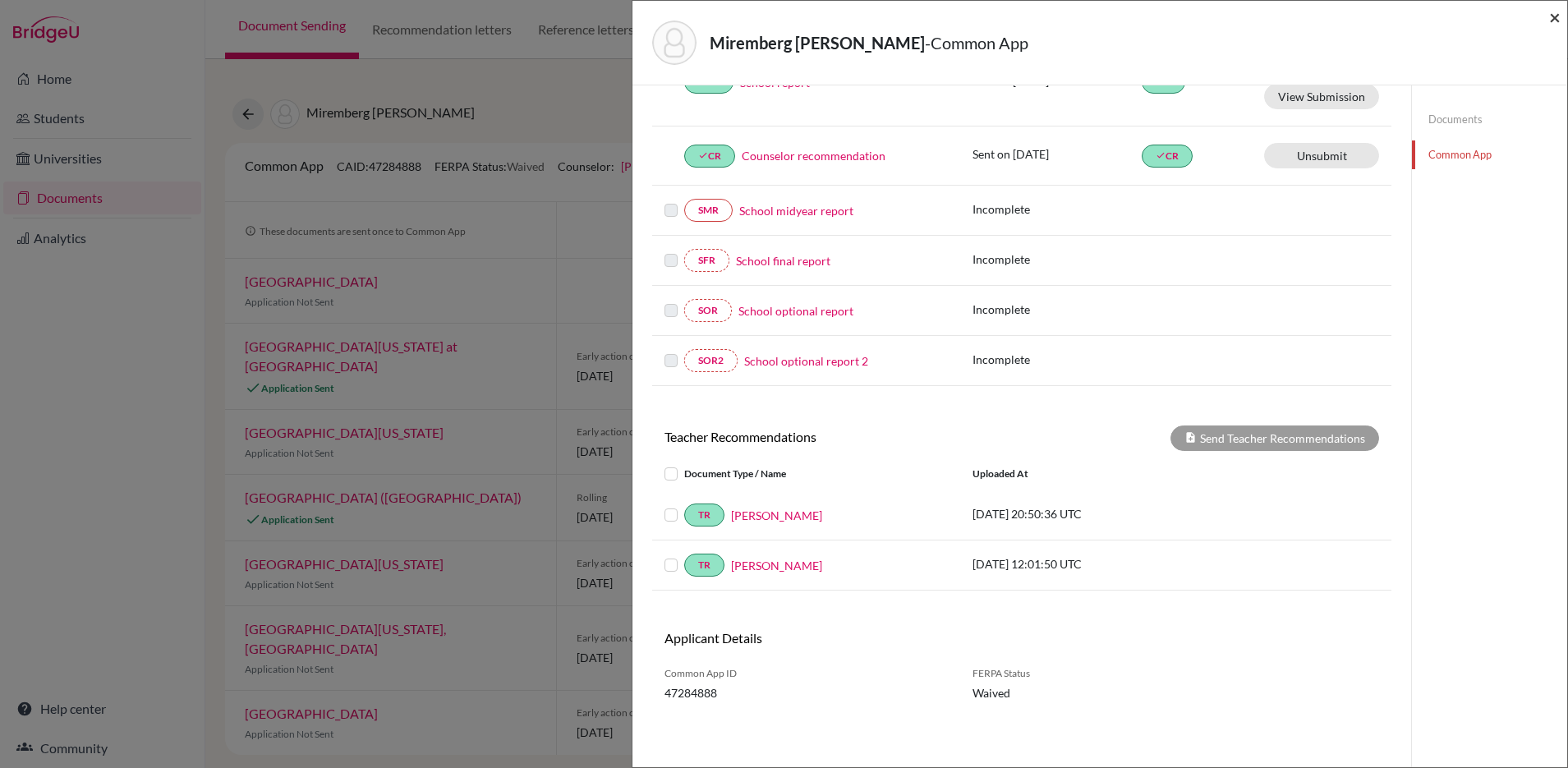
click at [1554, 17] on span "×" at bounding box center [1555, 16] width 12 height 24
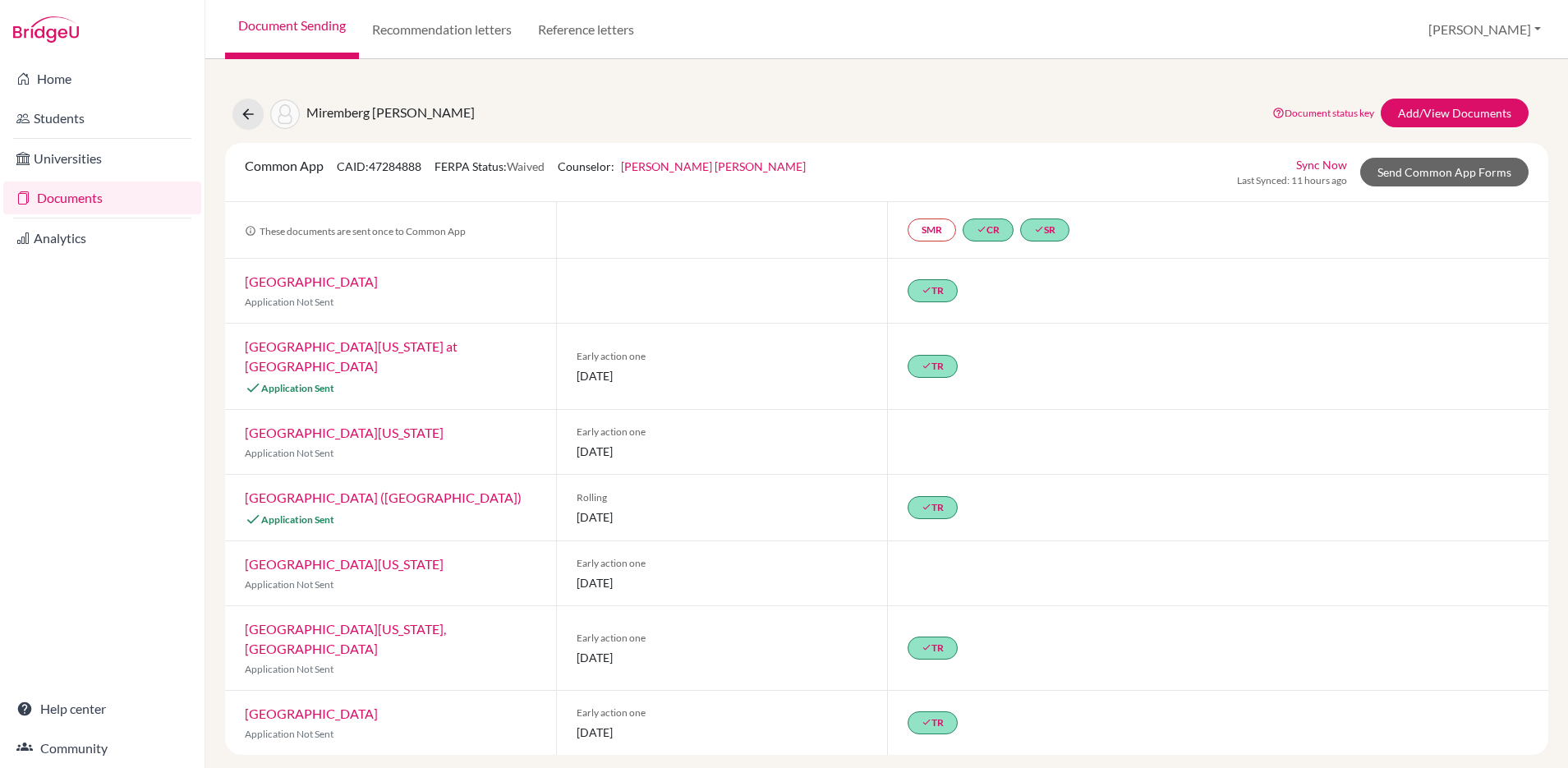
click at [340, 347] on link "University of North Carolina at Chapel Hill" at bounding box center [350, 356] width 213 height 36
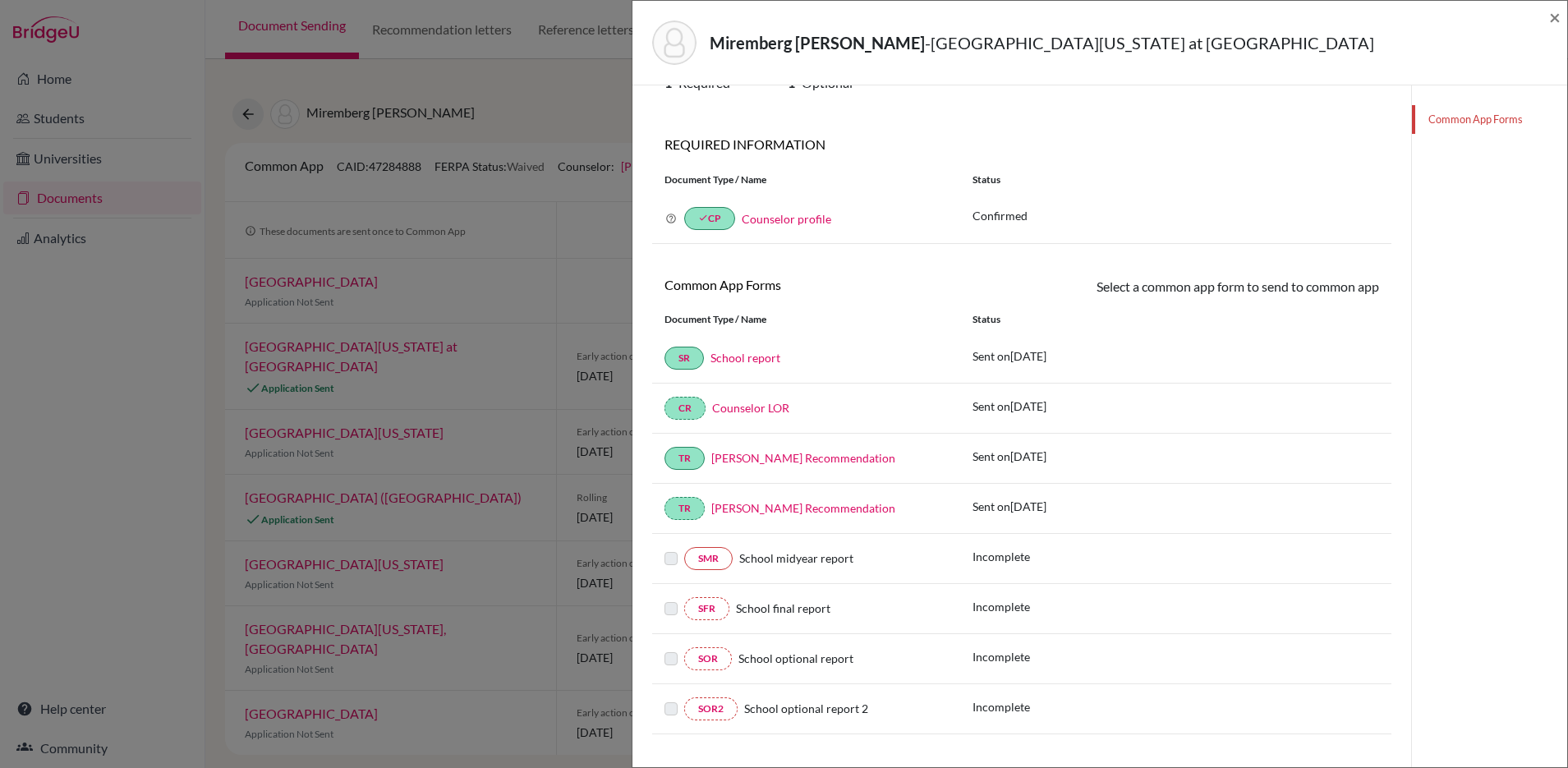
scroll to position [87, 0]
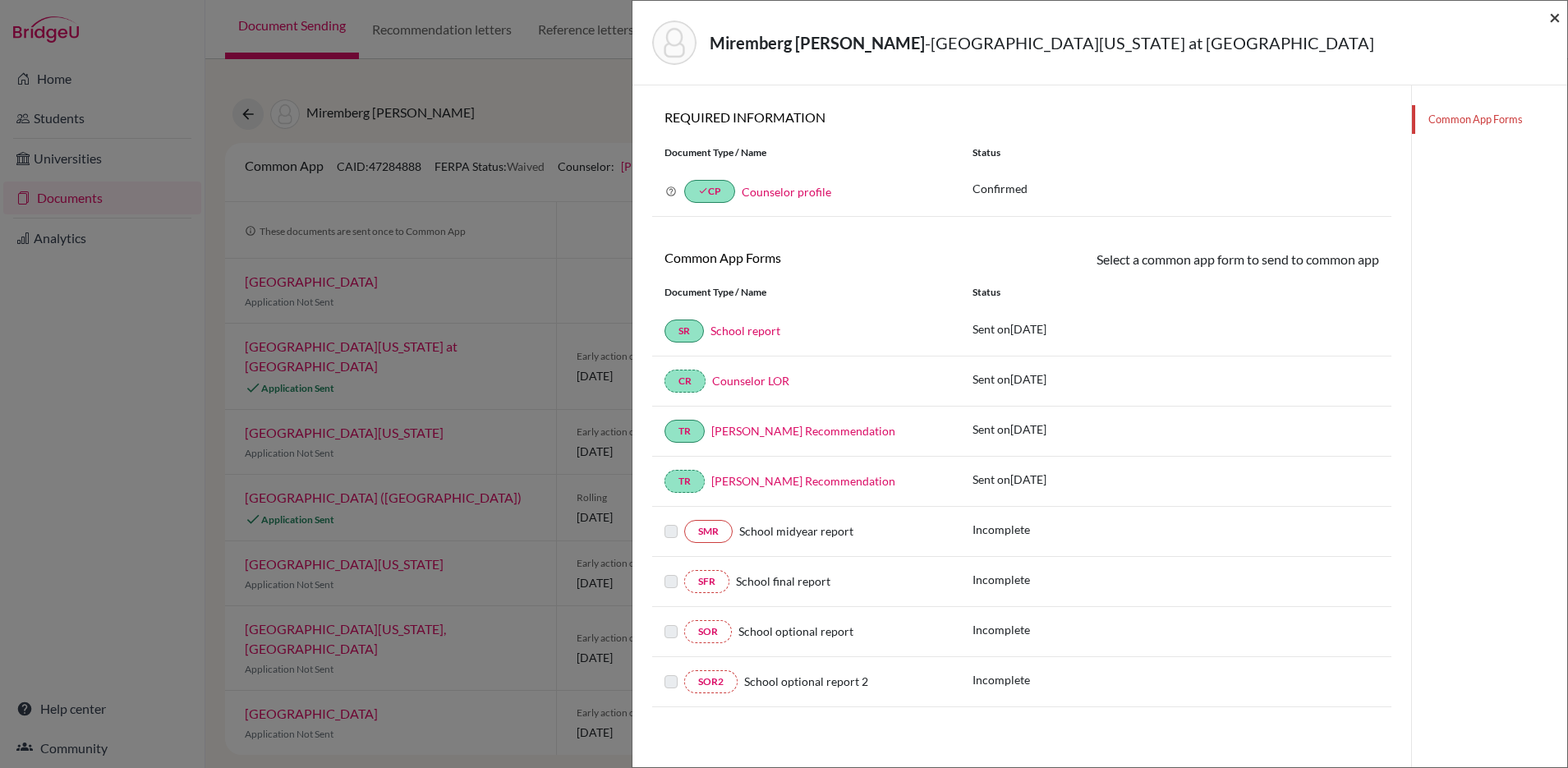
click at [1550, 19] on span "×" at bounding box center [1555, 16] width 12 height 24
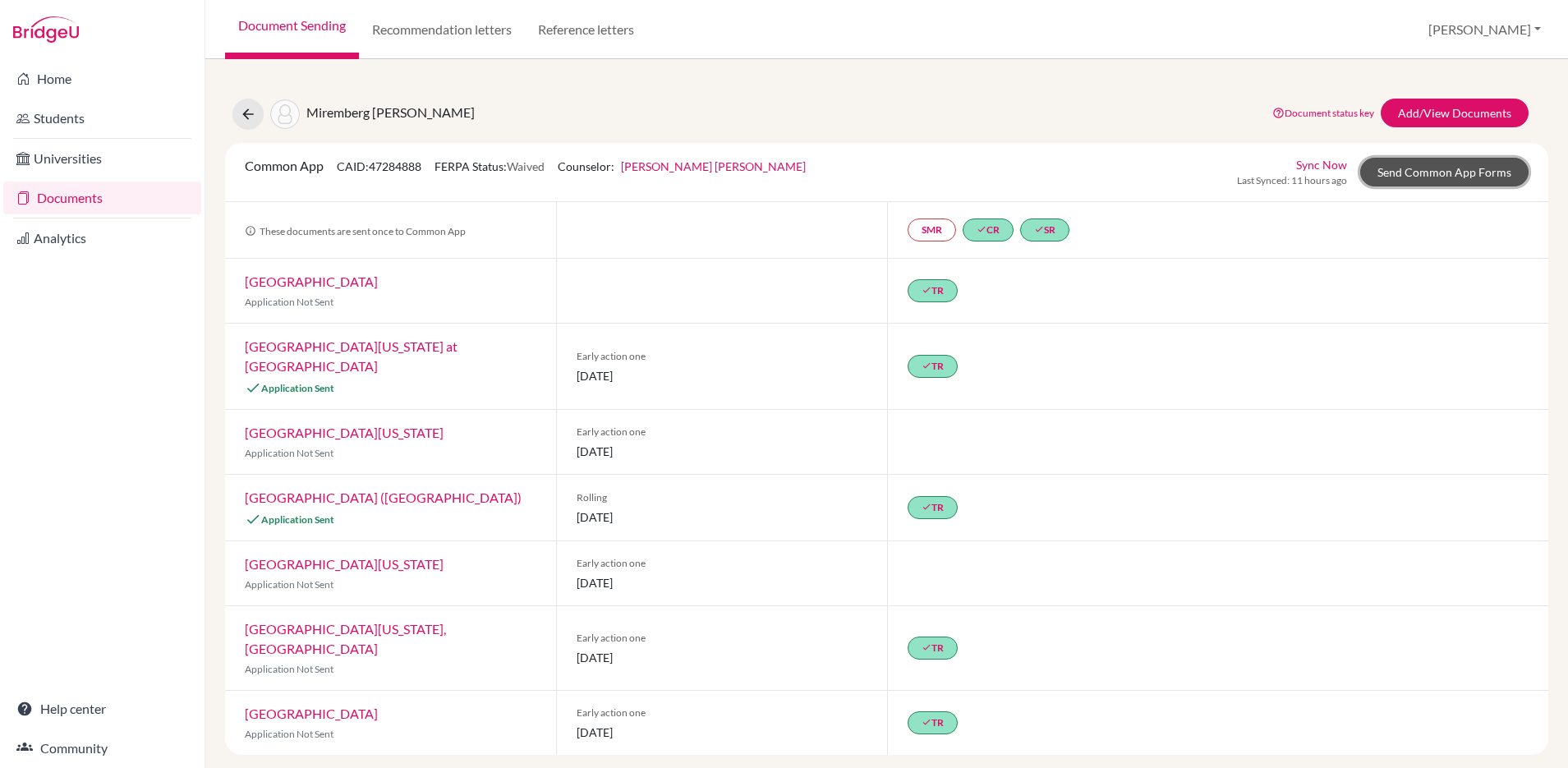
click at [1442, 172] on link "Send Common App Forms" at bounding box center [1444, 172] width 168 height 29
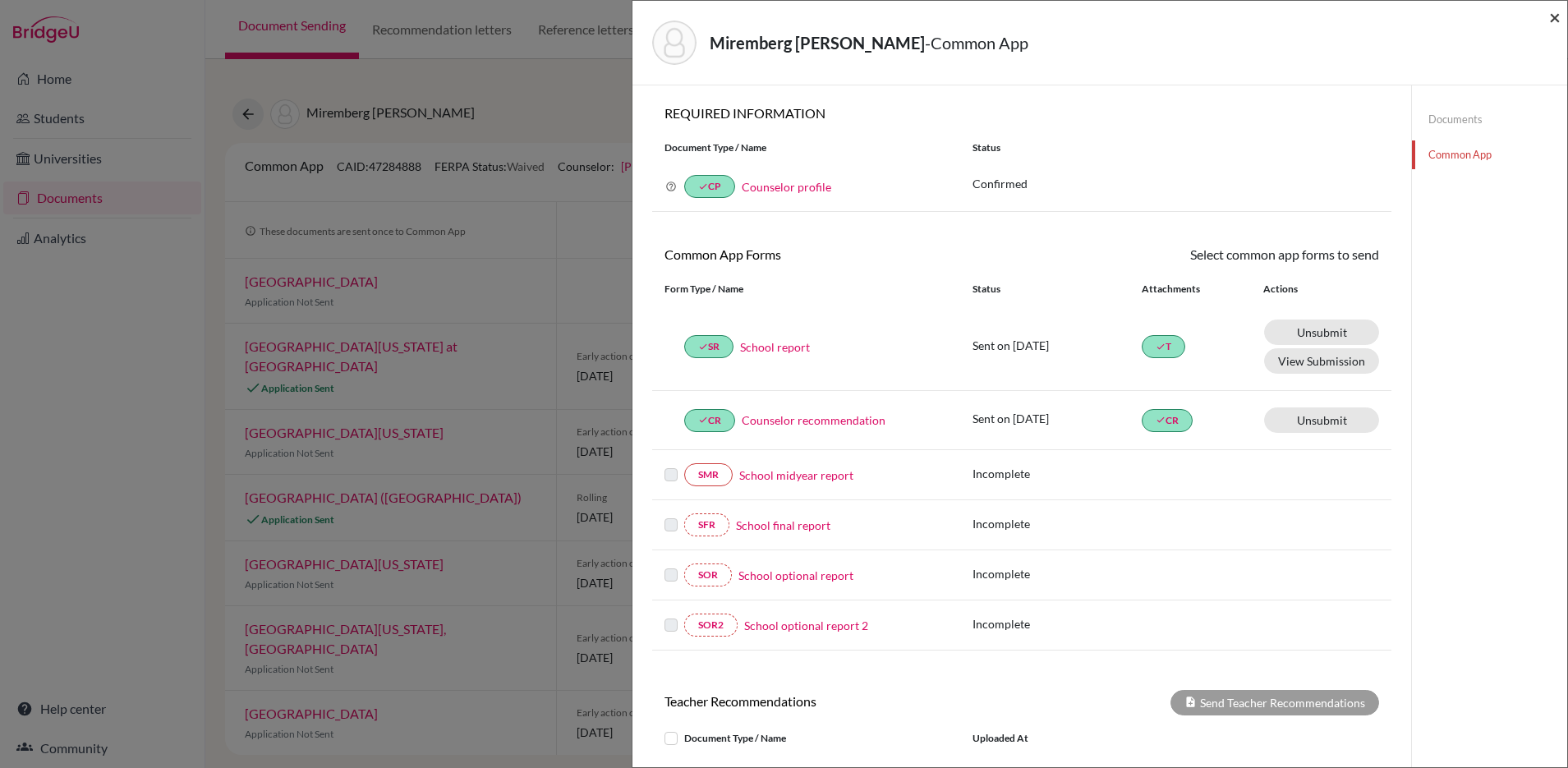
click at [1550, 18] on span "×" at bounding box center [1555, 16] width 12 height 24
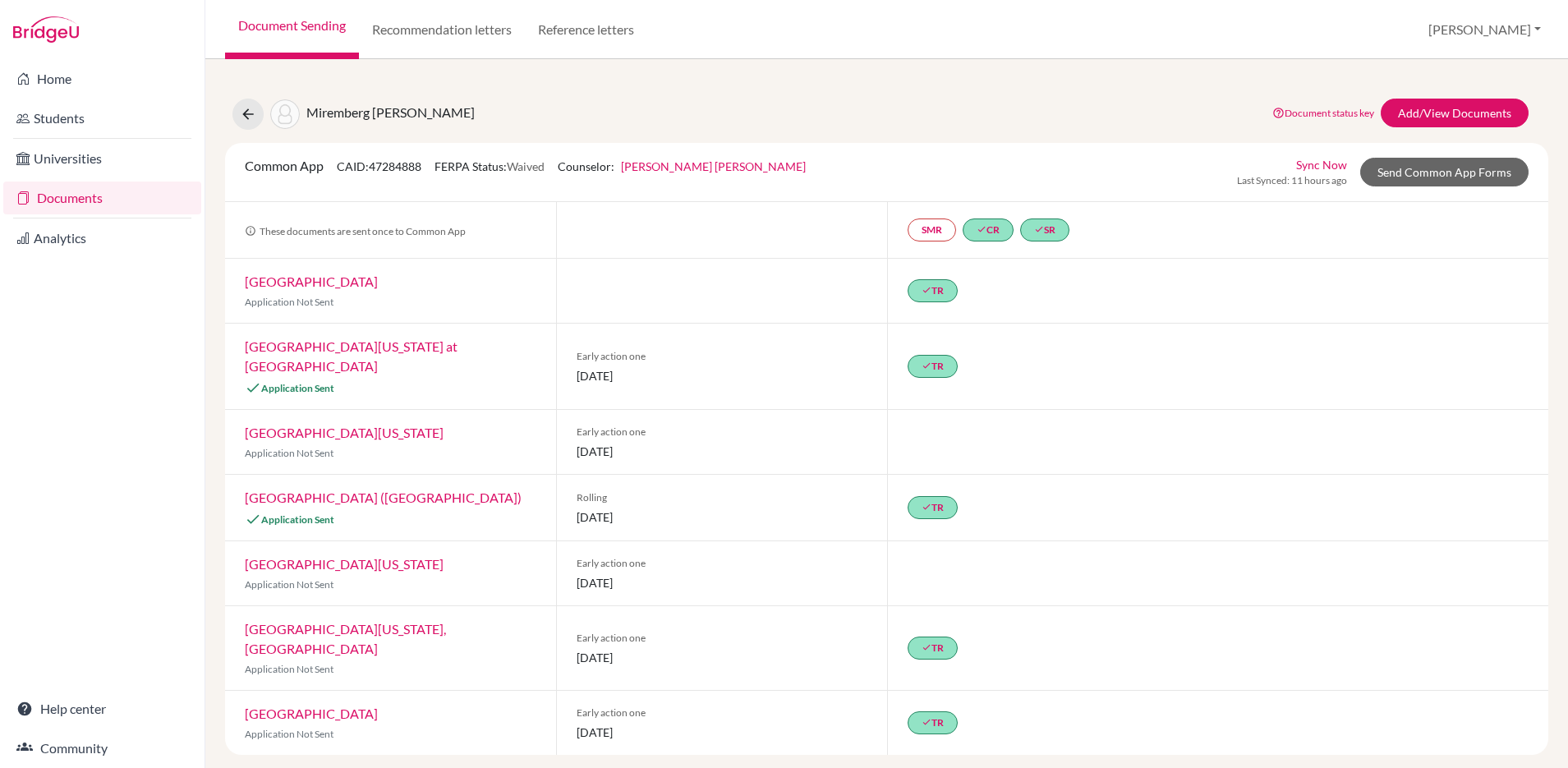
click at [342, 490] on link "IE University (Madrid)" at bounding box center [383, 498] width 277 height 15
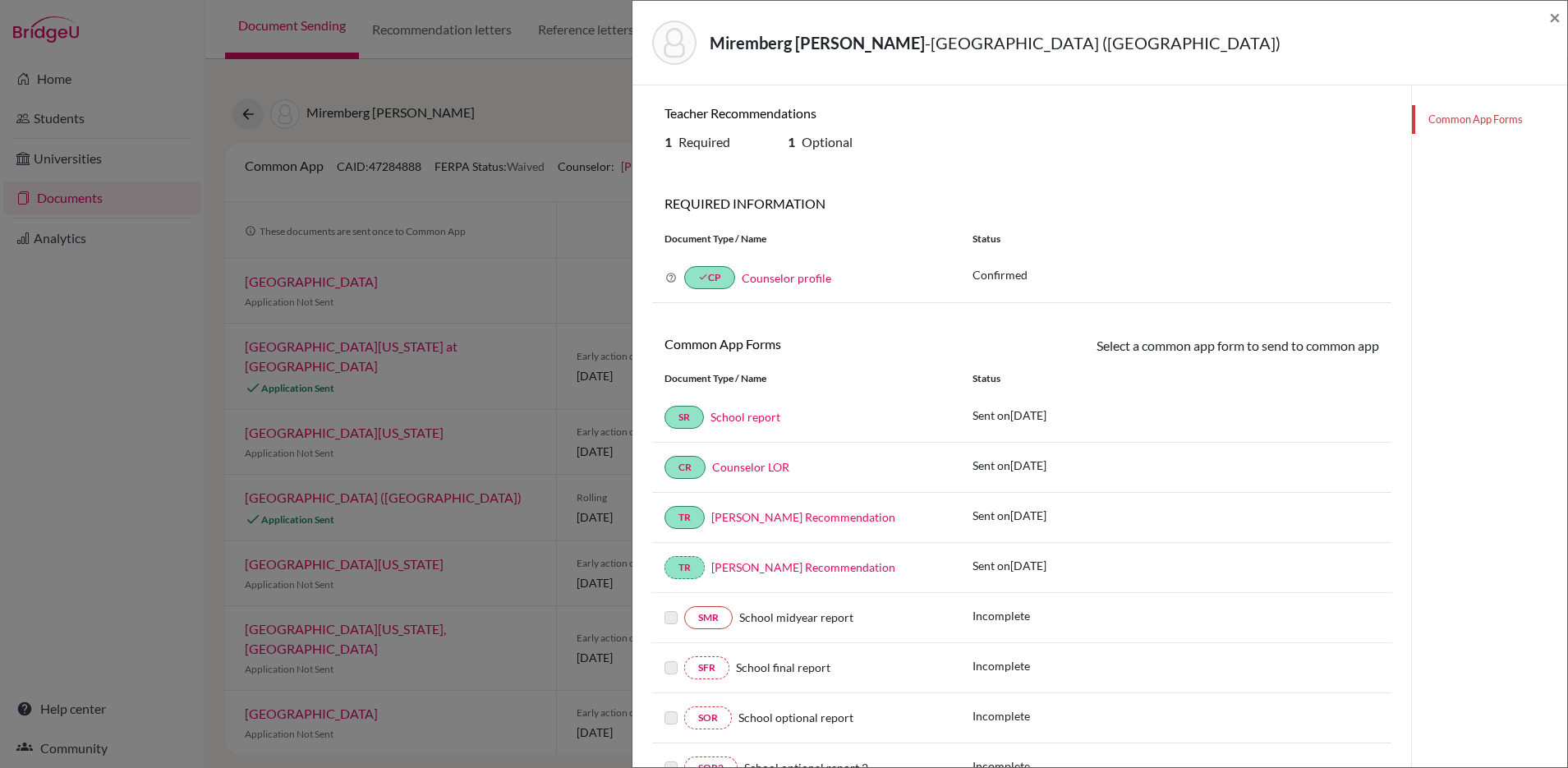
scroll to position [87, 0]
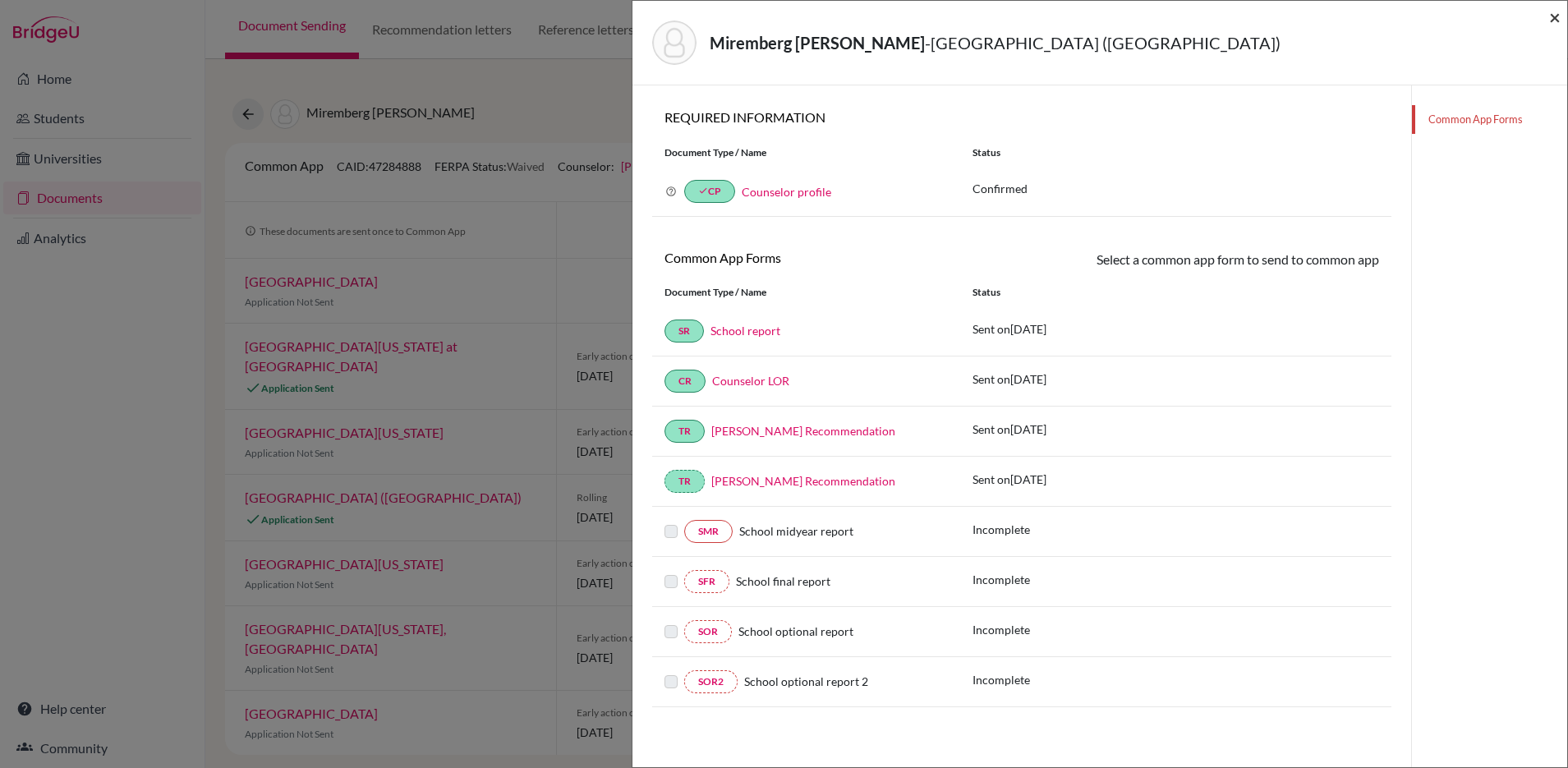
click at [1551, 17] on span "×" at bounding box center [1555, 16] width 12 height 24
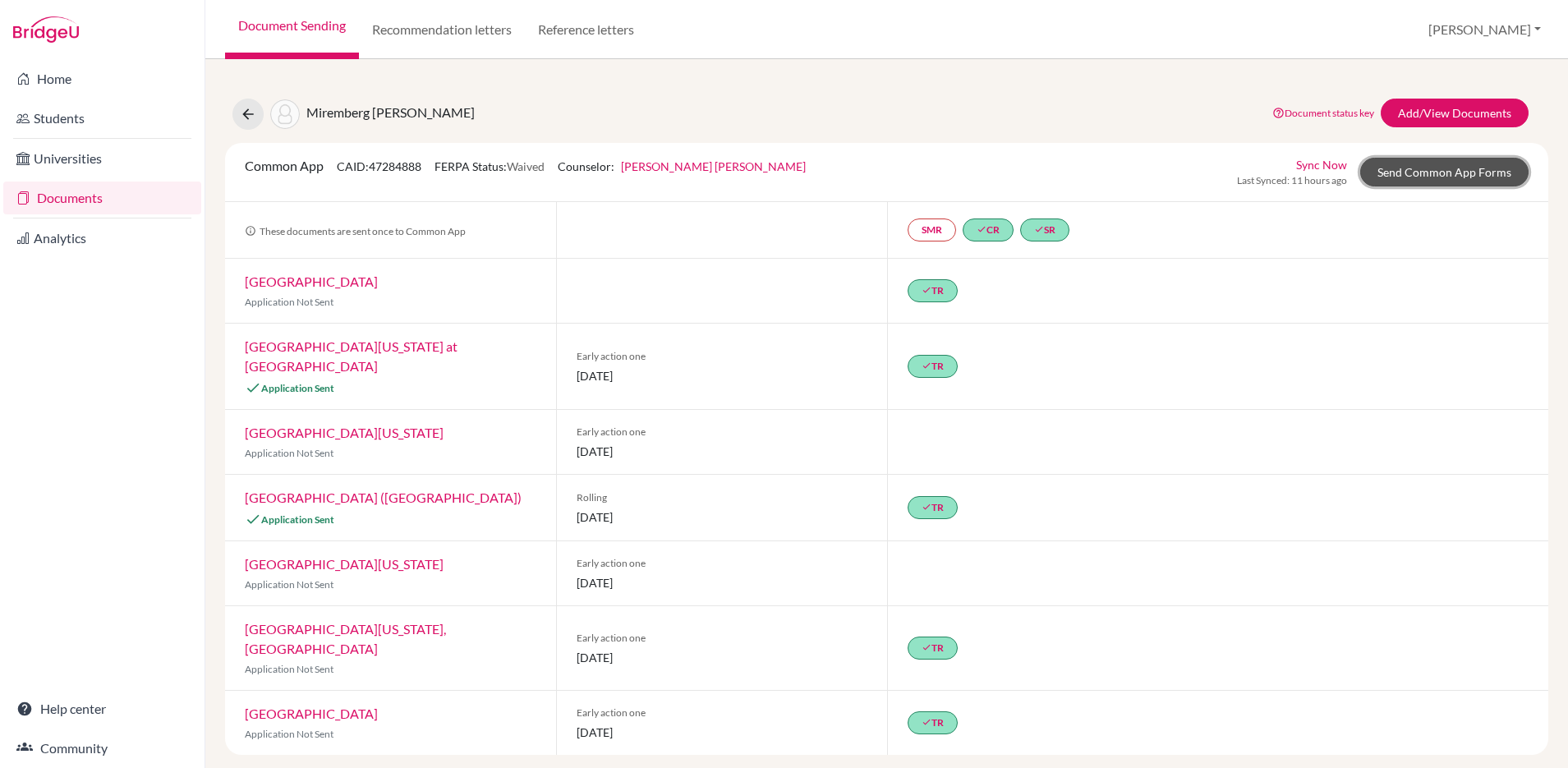
click at [1405, 171] on link "Send Common App Forms" at bounding box center [1444, 172] width 168 height 29
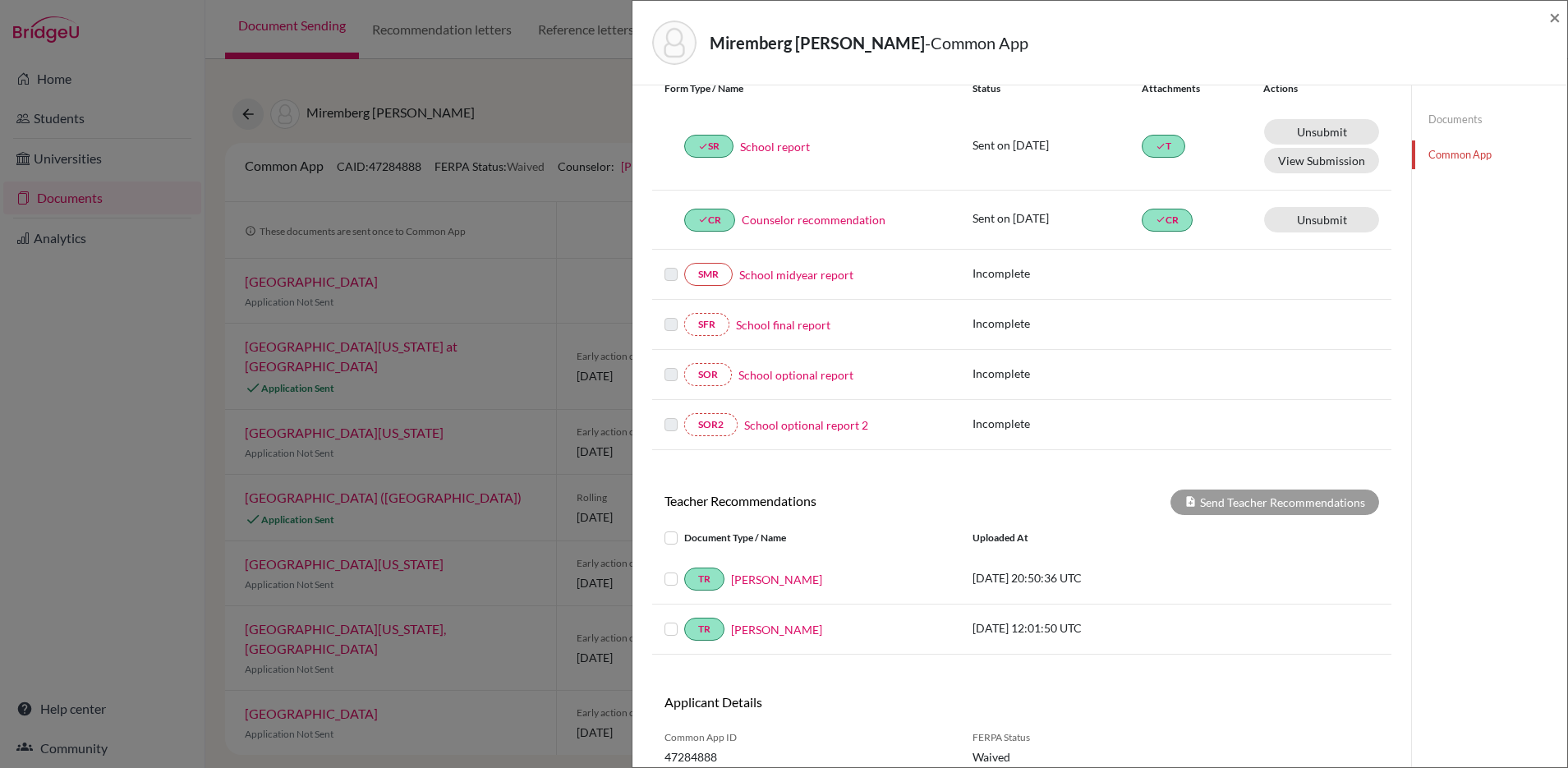
scroll to position [265, 0]
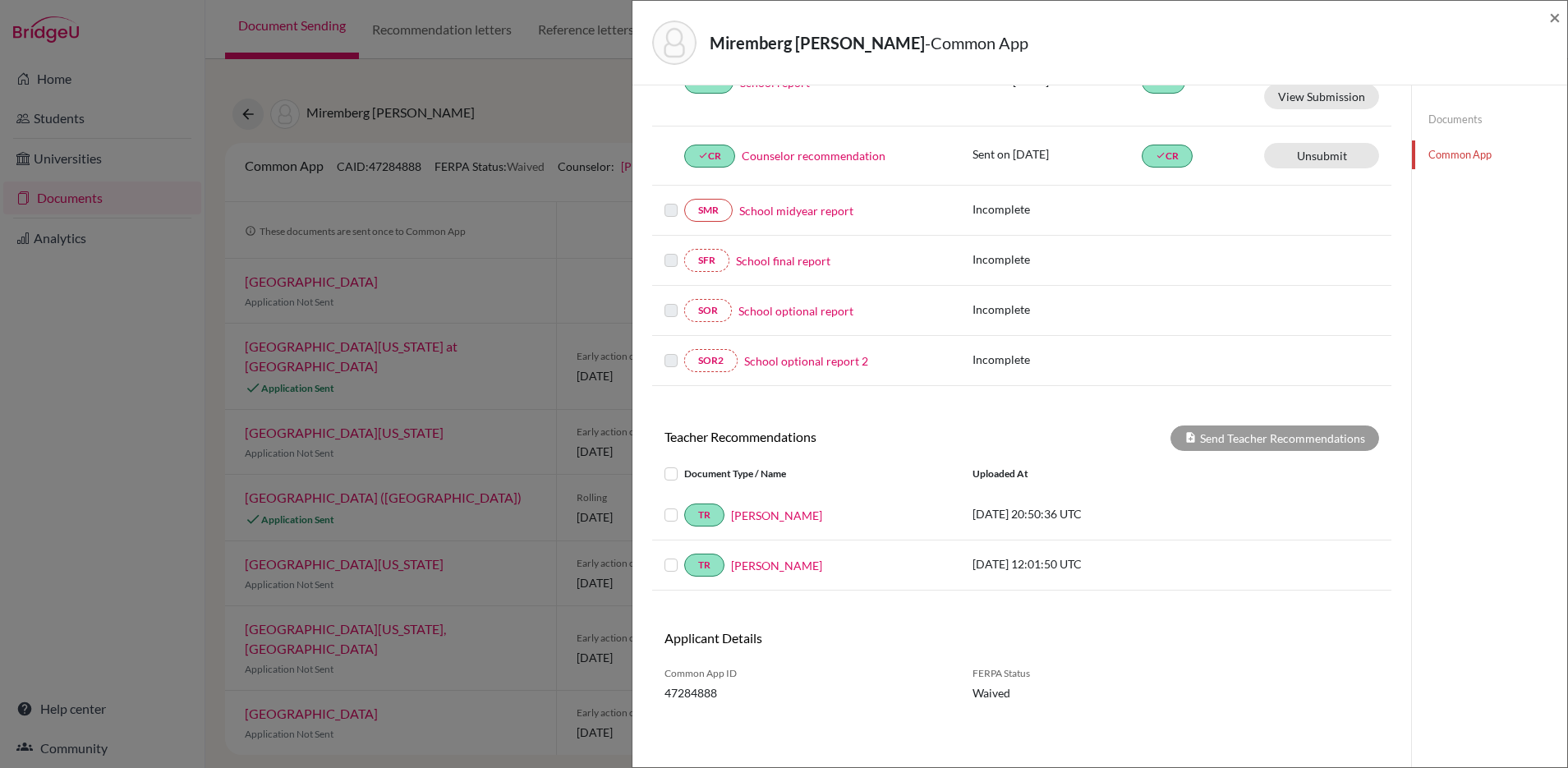
click at [684, 464] on label at bounding box center [684, 464] width 0 height 0
click at [0, 0] on input "checkbox" at bounding box center [0, 0] width 0 height 0
click at [1219, 438] on button "Send Teacher Recommendations" at bounding box center [1274, 438] width 209 height 25
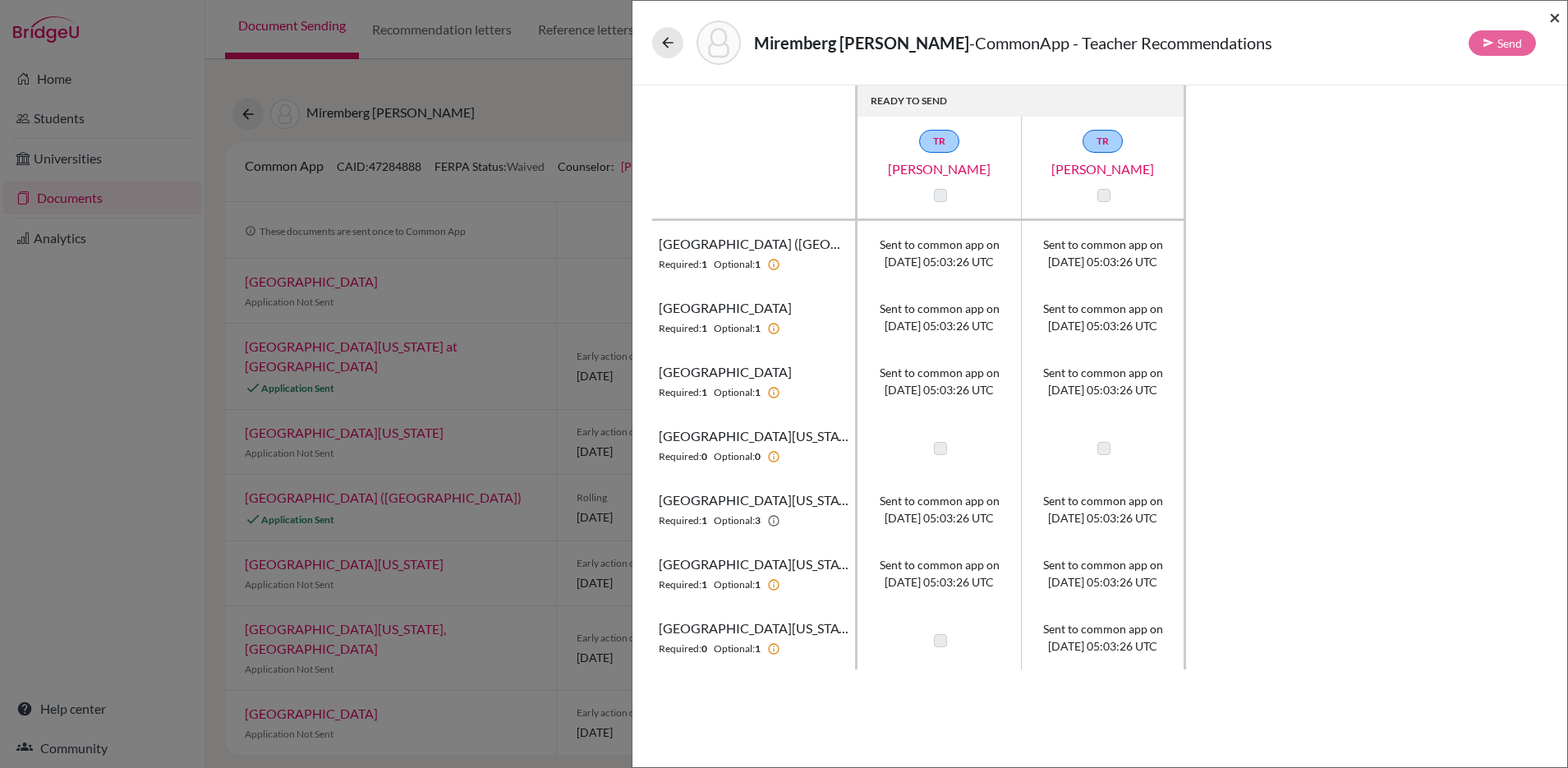
click at [1553, 17] on span "×" at bounding box center [1555, 16] width 12 height 24
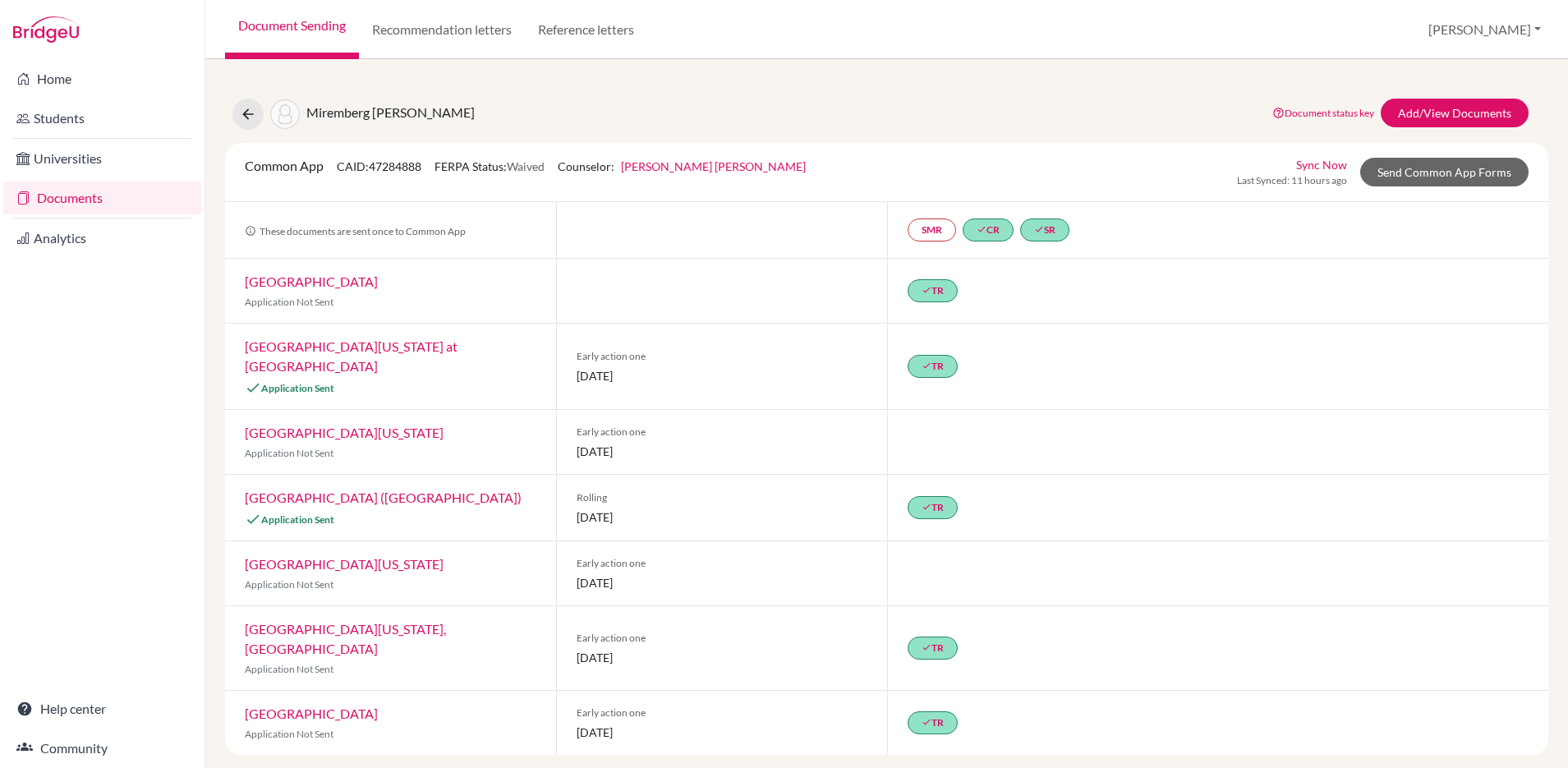
click at [60, 192] on link "Documents" at bounding box center [102, 198] width 198 height 33
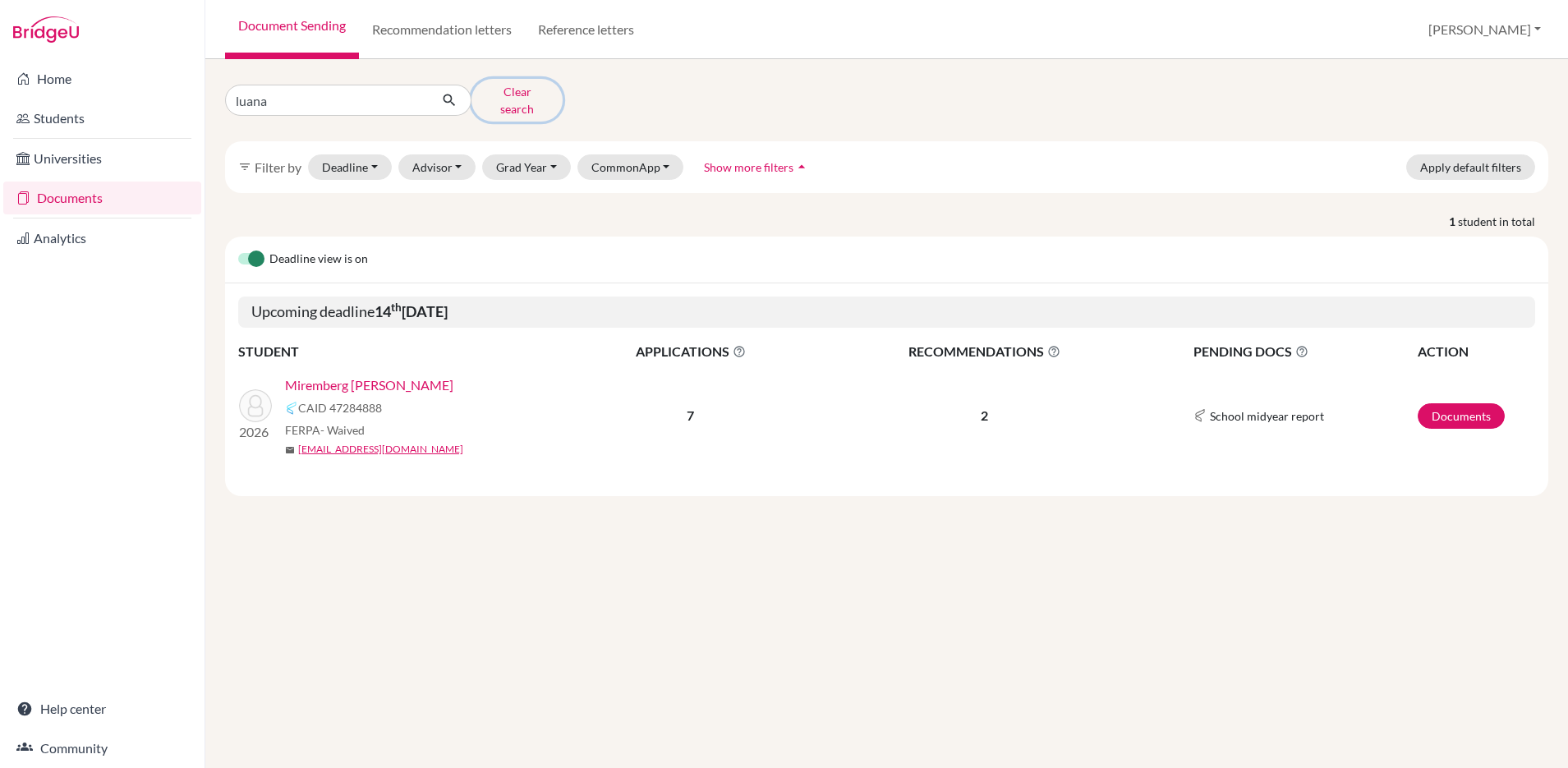
click at [515, 98] on button "Clear search" at bounding box center [517, 100] width 91 height 42
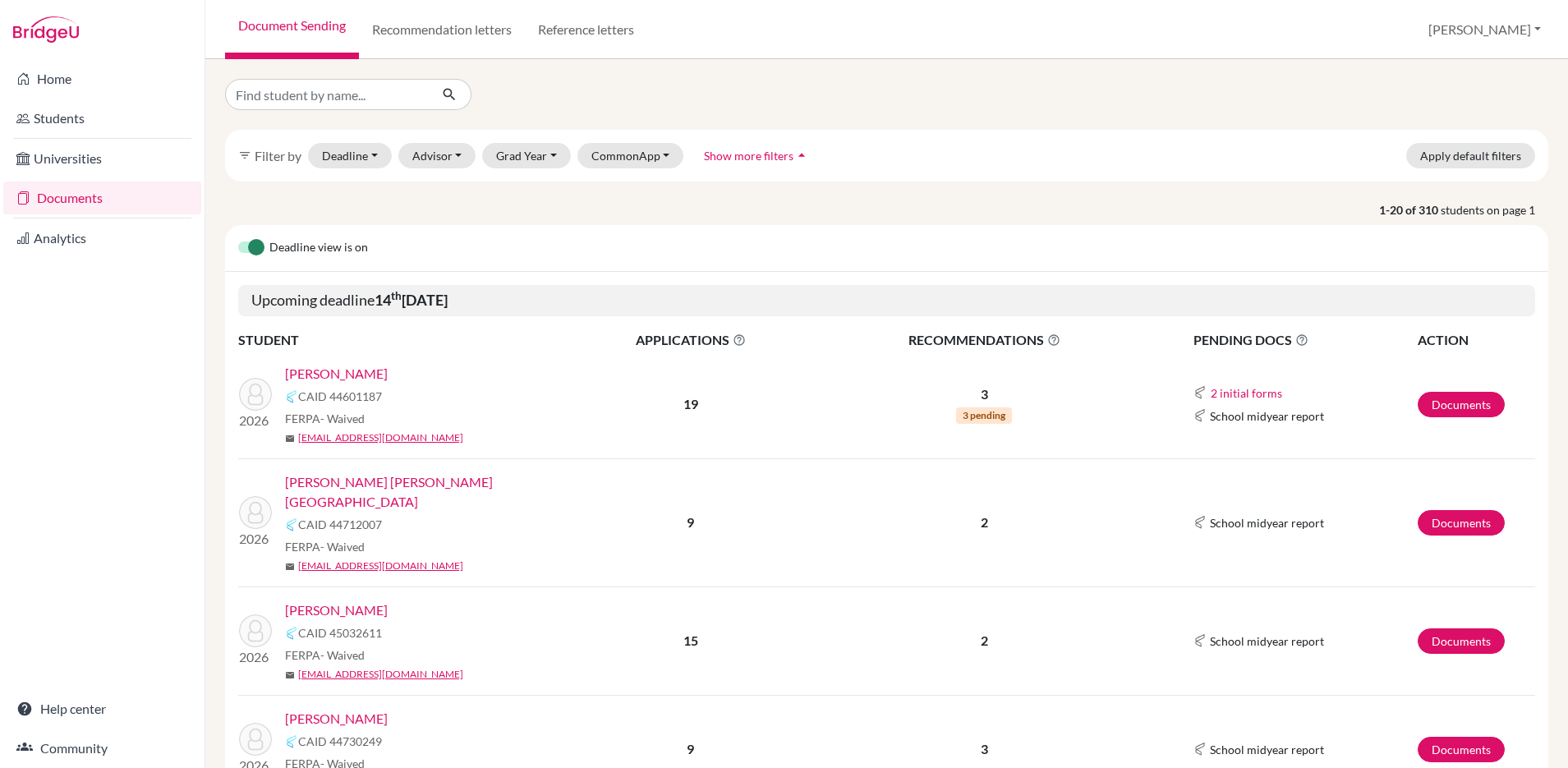
click at [316, 374] on link "[PERSON_NAME]" at bounding box center [336, 373] width 103 height 19
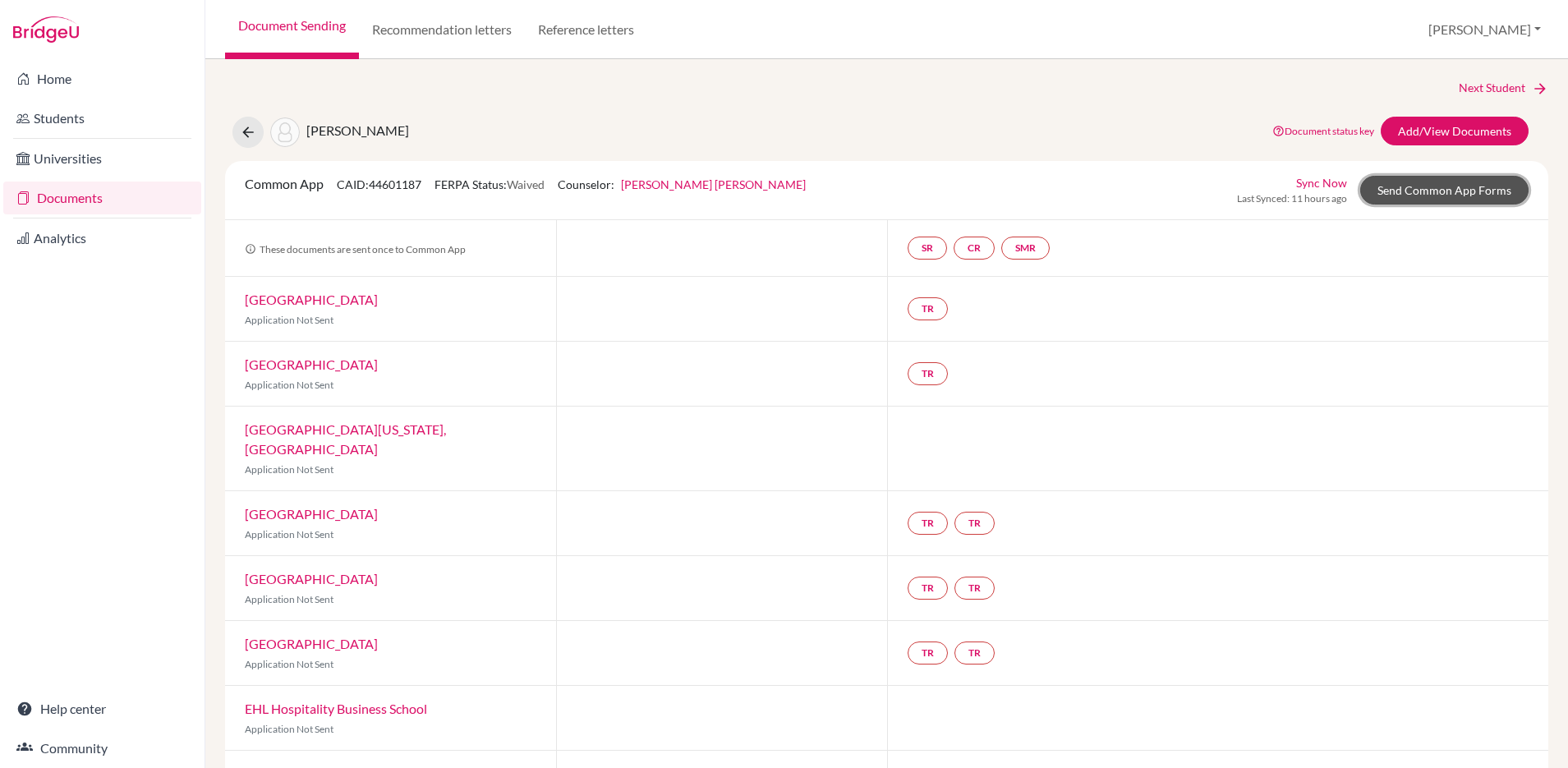
click at [1429, 184] on link "Send Common App Forms" at bounding box center [1444, 191] width 168 height 29
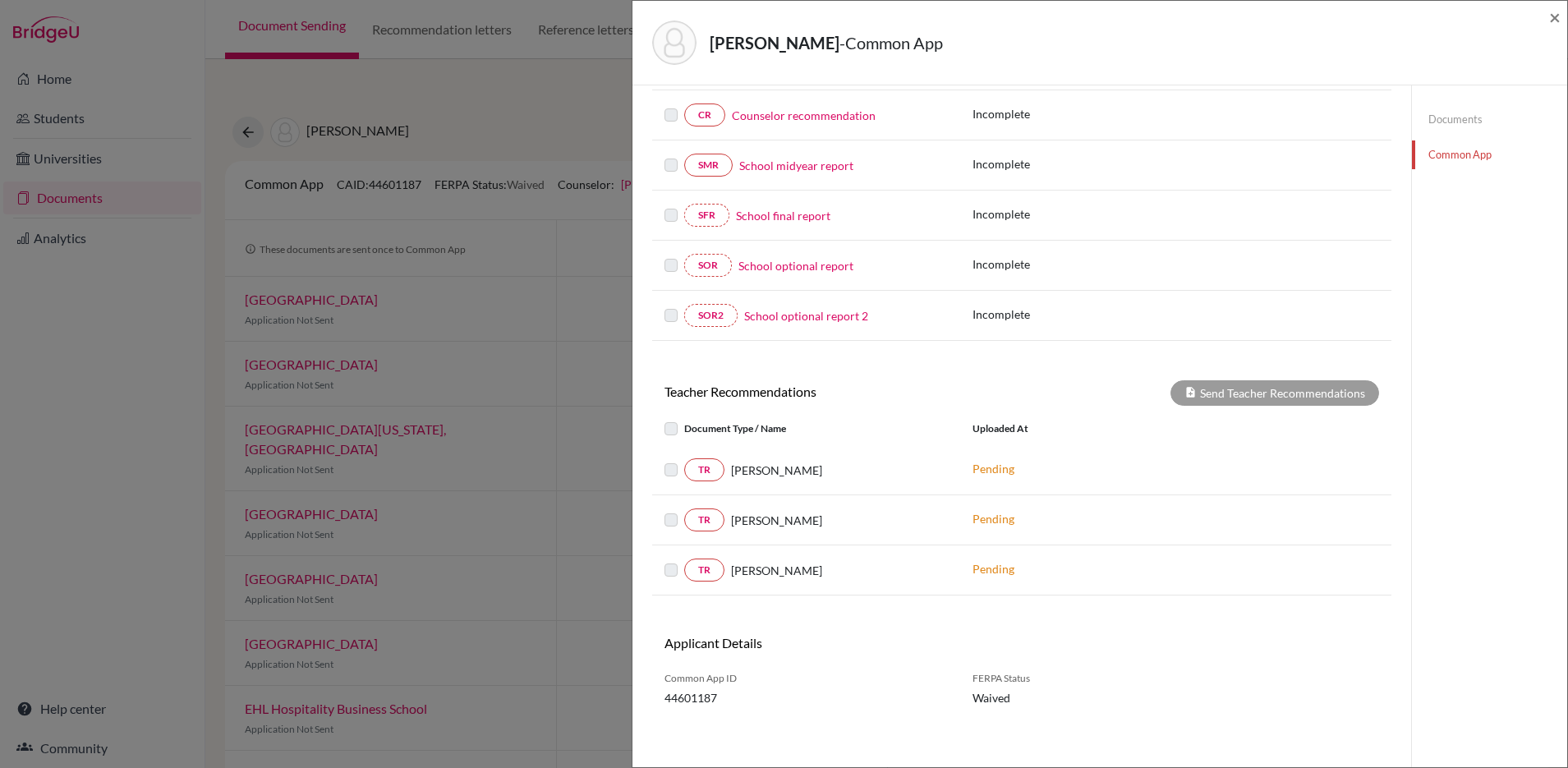
scroll to position [261, 0]
click at [1551, 14] on span "×" at bounding box center [1555, 16] width 12 height 24
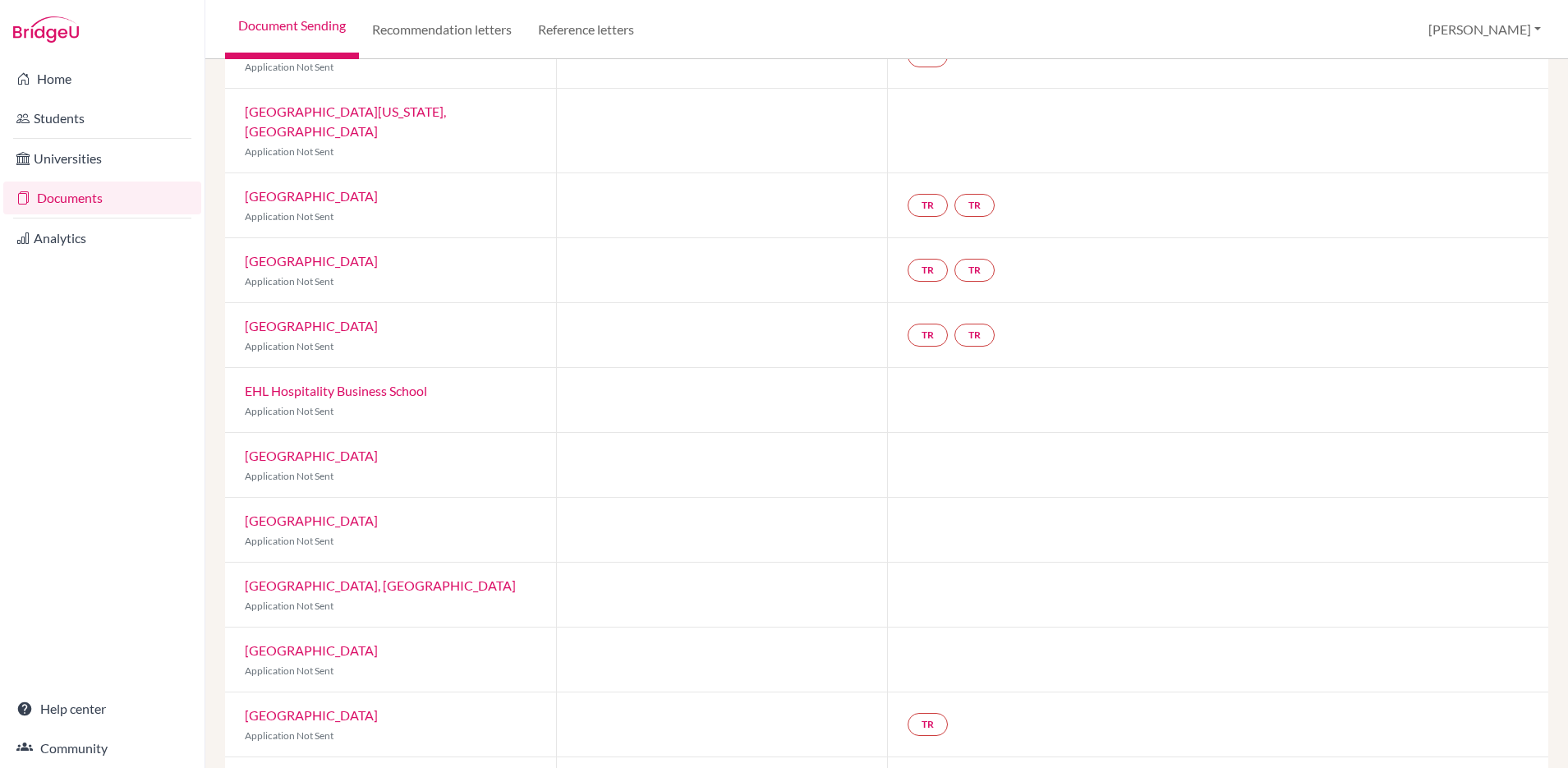
scroll to position [322, 0]
